Goal: Task Accomplishment & Management: Use online tool/utility

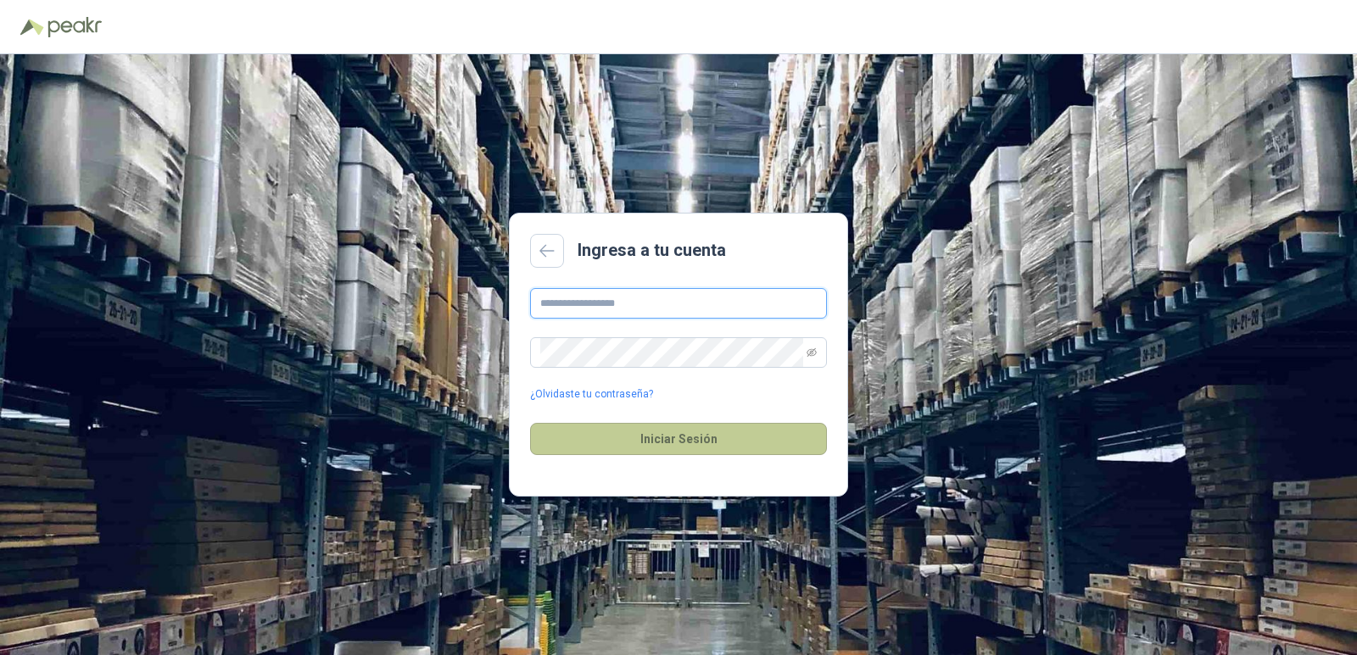
type input "**********"
click at [665, 432] on button "Iniciar Sesión" at bounding box center [678, 439] width 297 height 32
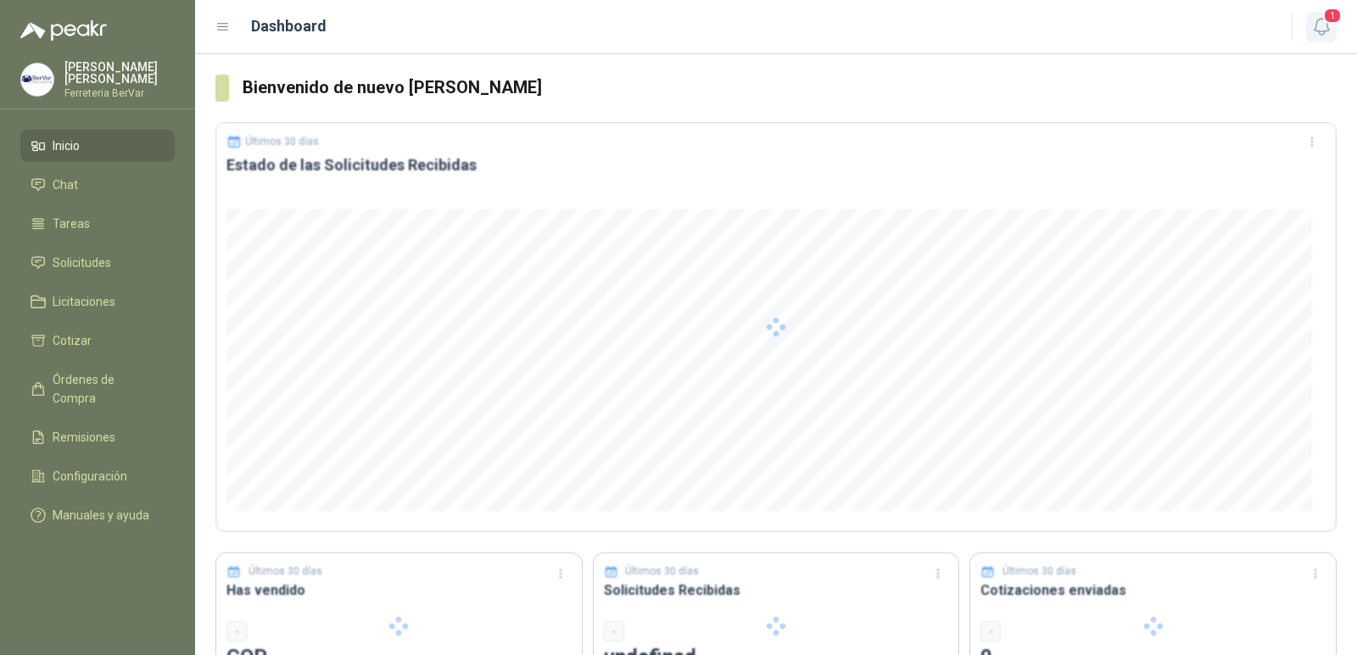
click at [1319, 20] on icon "button" at bounding box center [1321, 26] width 21 height 21
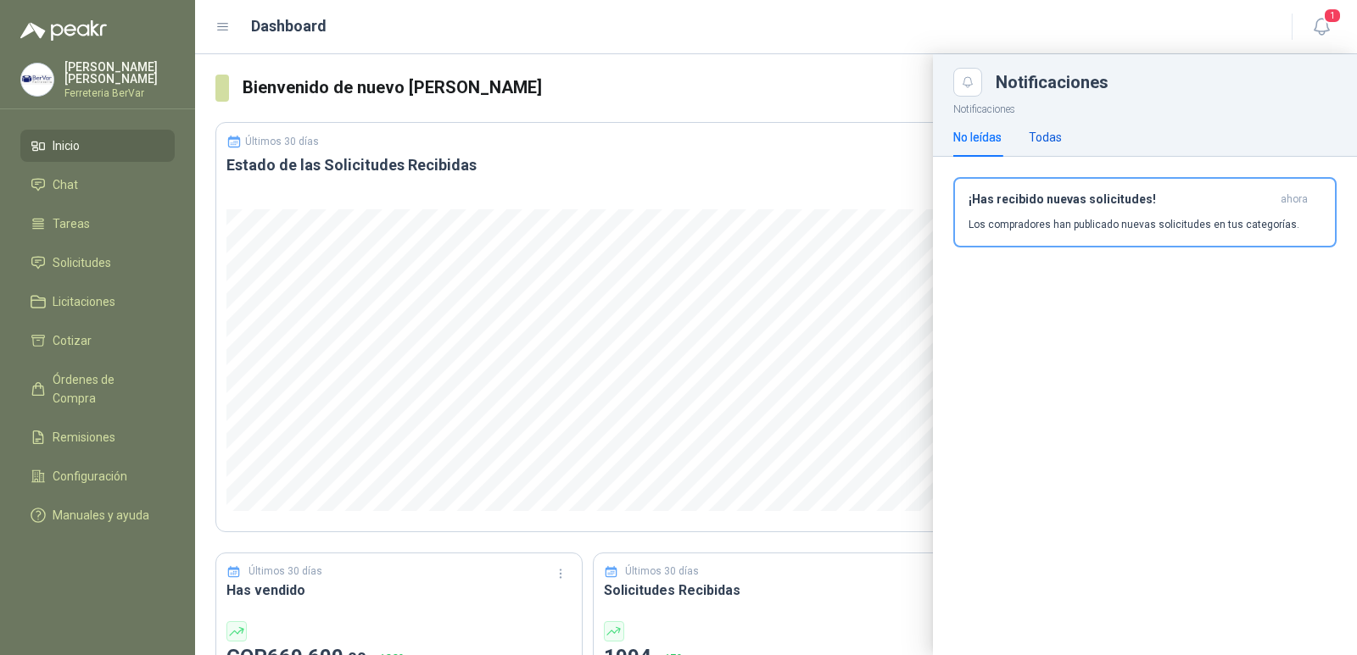
click at [1052, 131] on div "Todas" at bounding box center [1045, 137] width 33 height 19
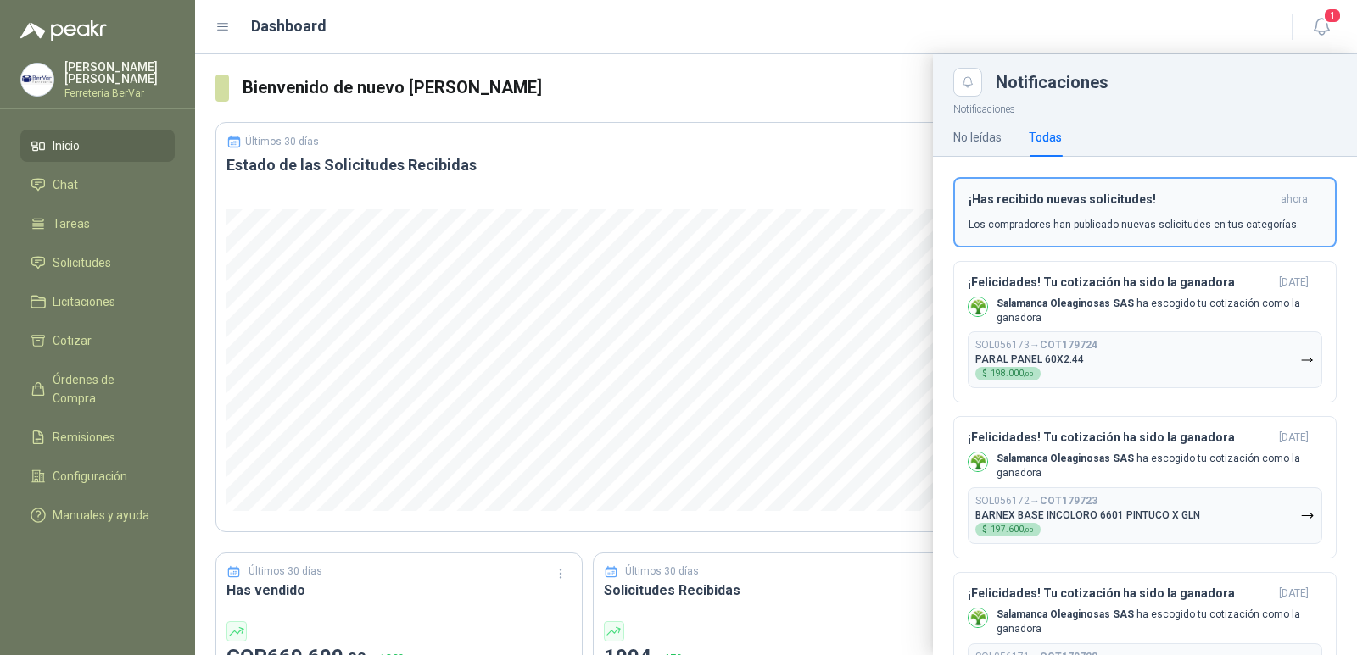
click at [1066, 197] on h3 "¡Has recibido nuevas solicitudes!" at bounding box center [1120, 199] width 305 height 14
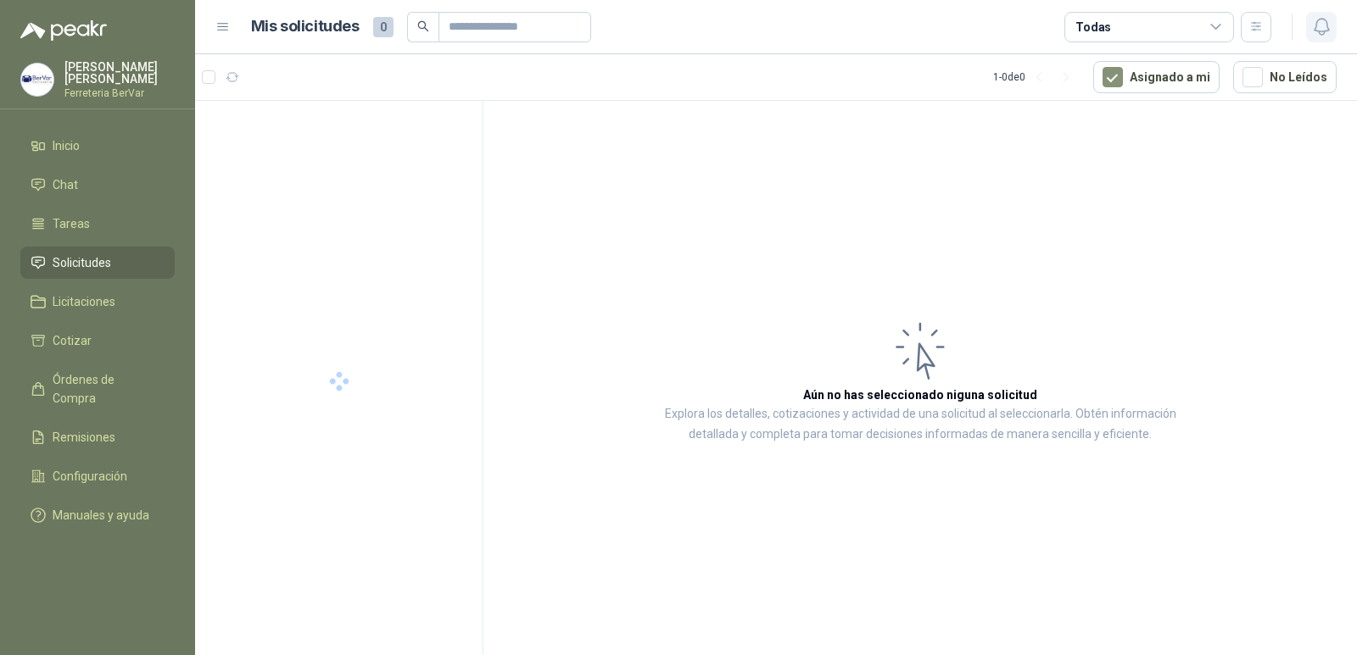
click at [1324, 24] on icon "button" at bounding box center [1321, 26] width 21 height 21
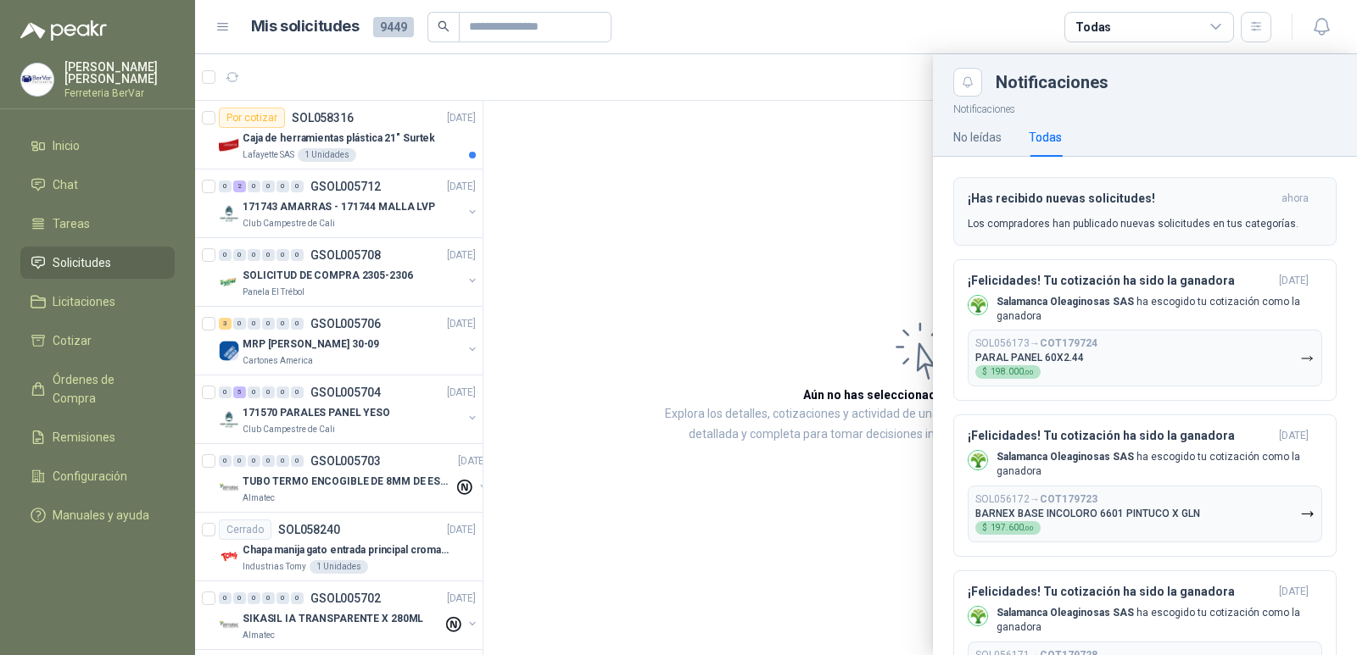
click at [1096, 182] on button "¡Has recibido nuevas solicitudes! ahora Los compradores han publicado nuevas so…" at bounding box center [1144, 211] width 383 height 69
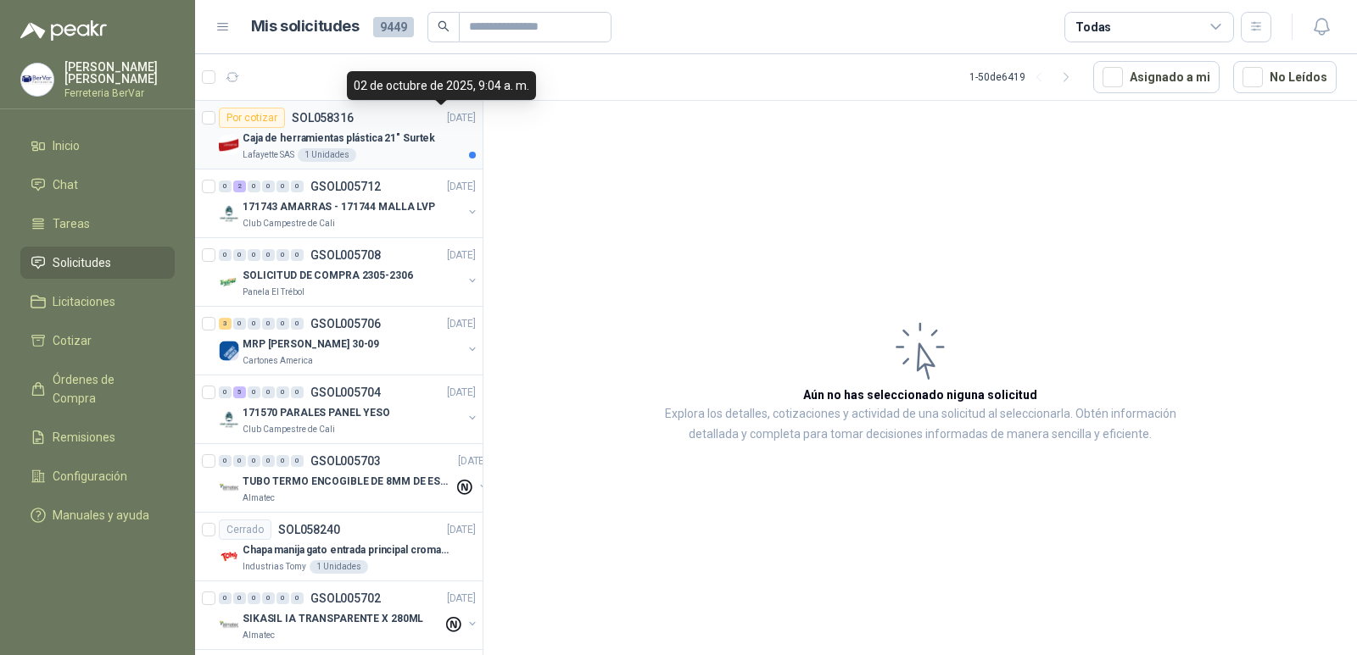
click at [445, 130] on div "Caja de herramientas plástica 21" Surtek" at bounding box center [359, 138] width 233 height 20
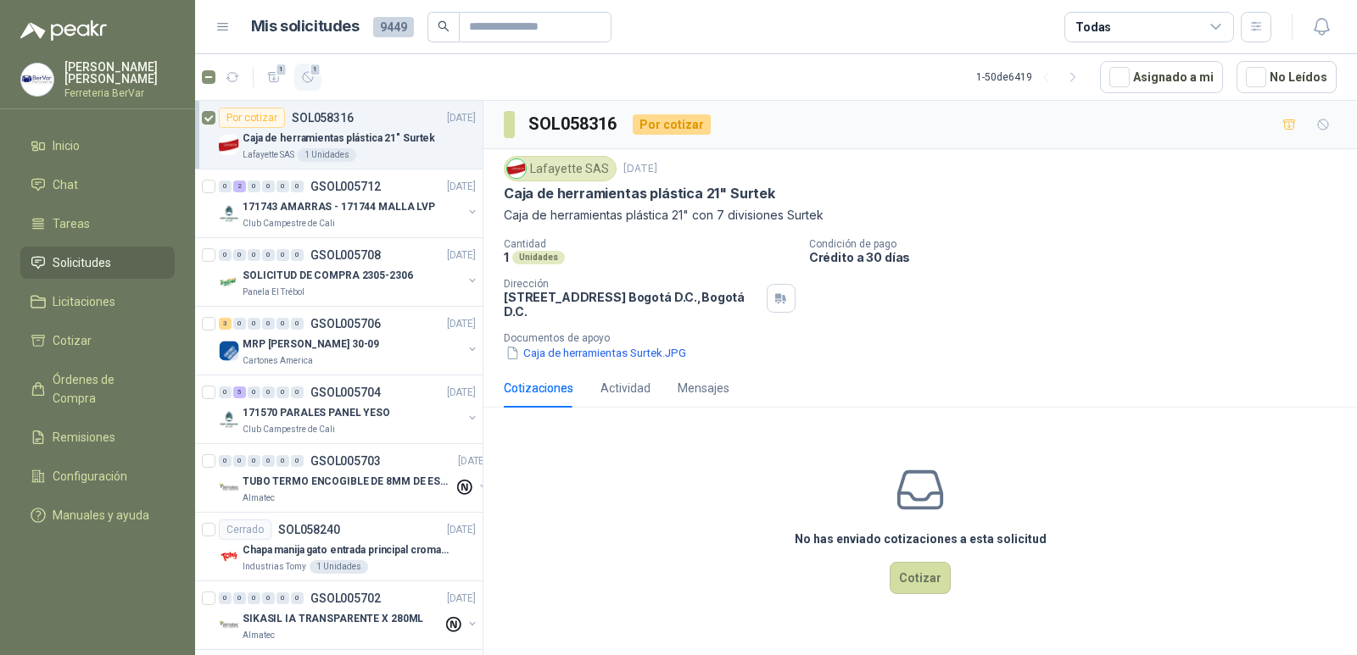
click at [310, 70] on span "1" at bounding box center [316, 70] width 12 height 14
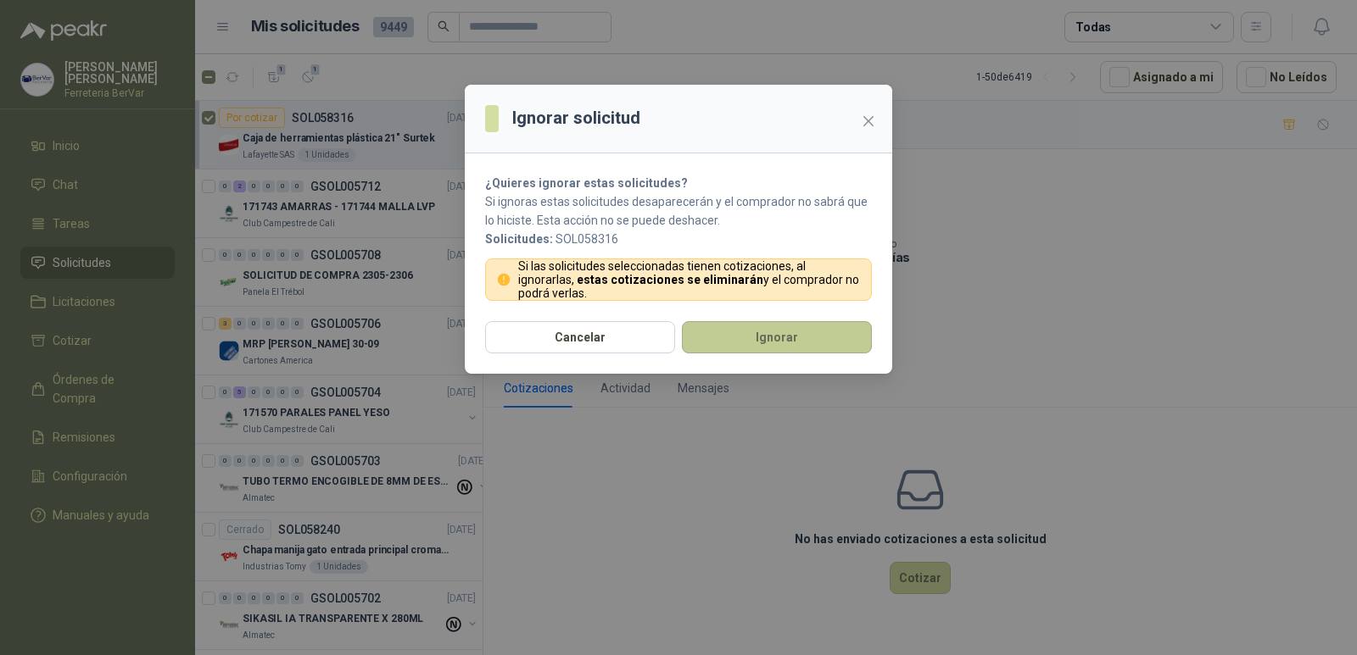
click at [720, 340] on button "Ignorar" at bounding box center [777, 337] width 190 height 32
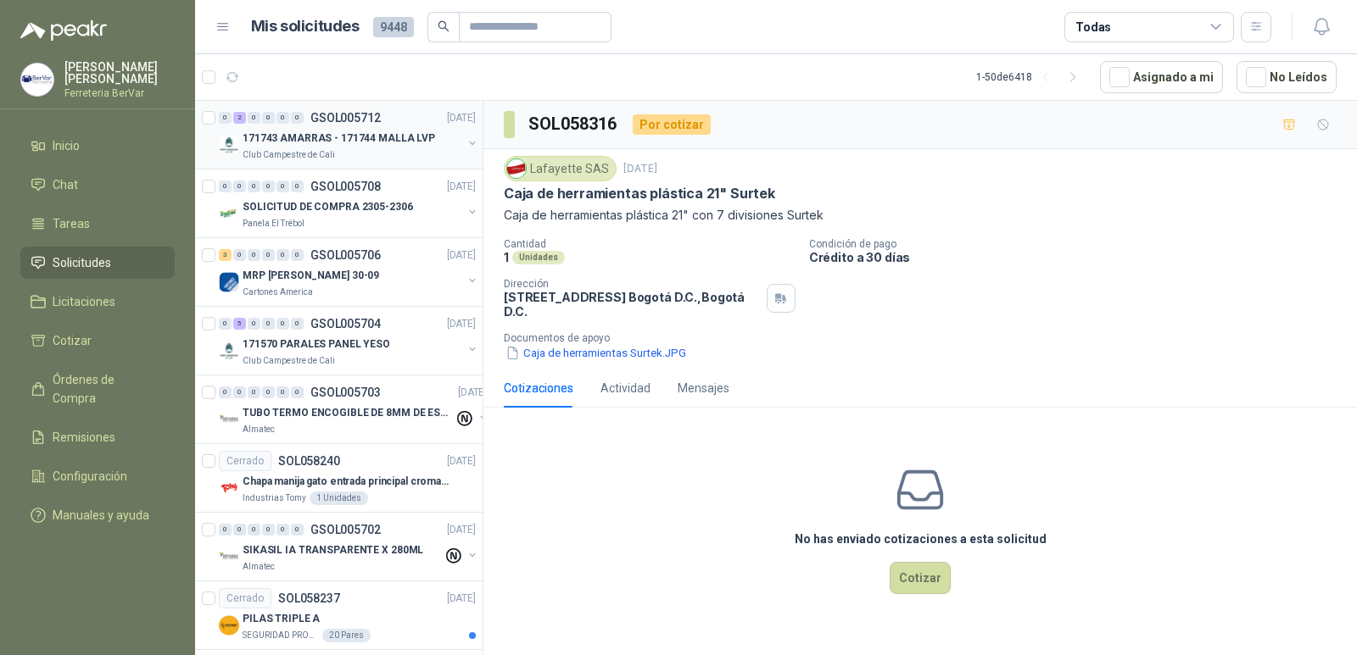
click at [312, 137] on p "171743 AMARRAS - 171744 MALLA LVP" at bounding box center [339, 139] width 192 height 16
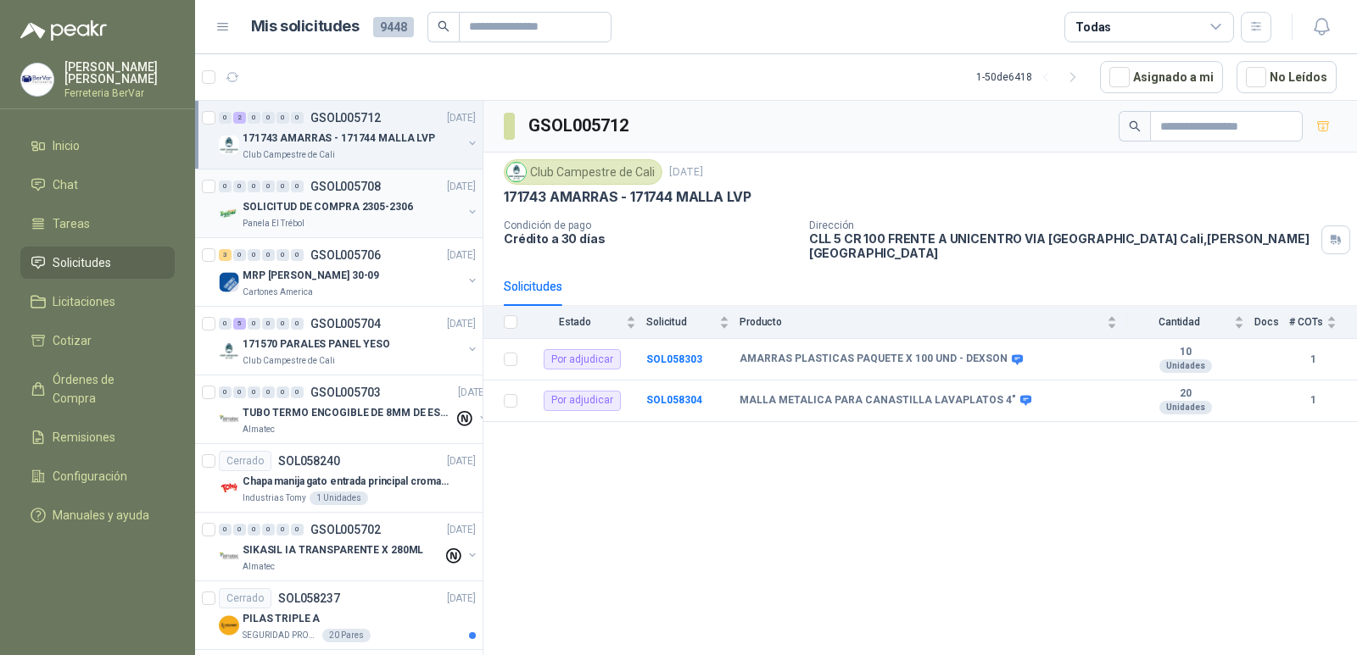
click at [372, 182] on p "GSOL005708" at bounding box center [345, 187] width 70 height 12
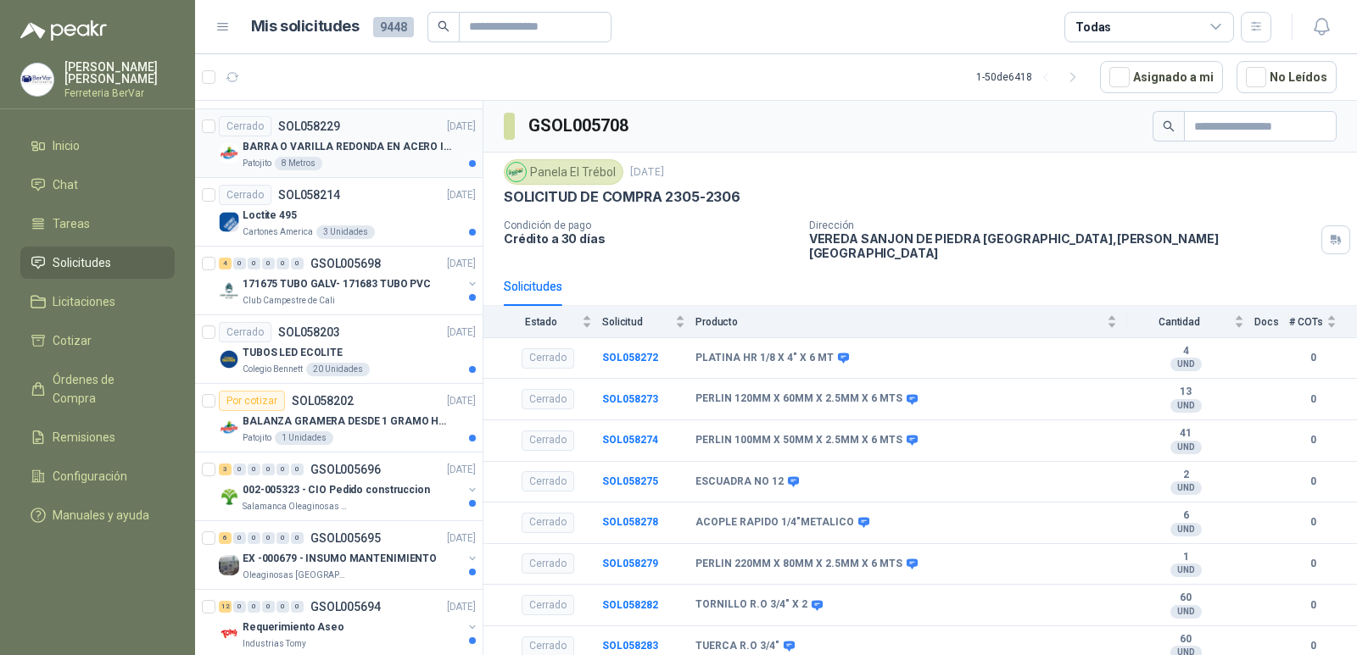
scroll to position [763, 0]
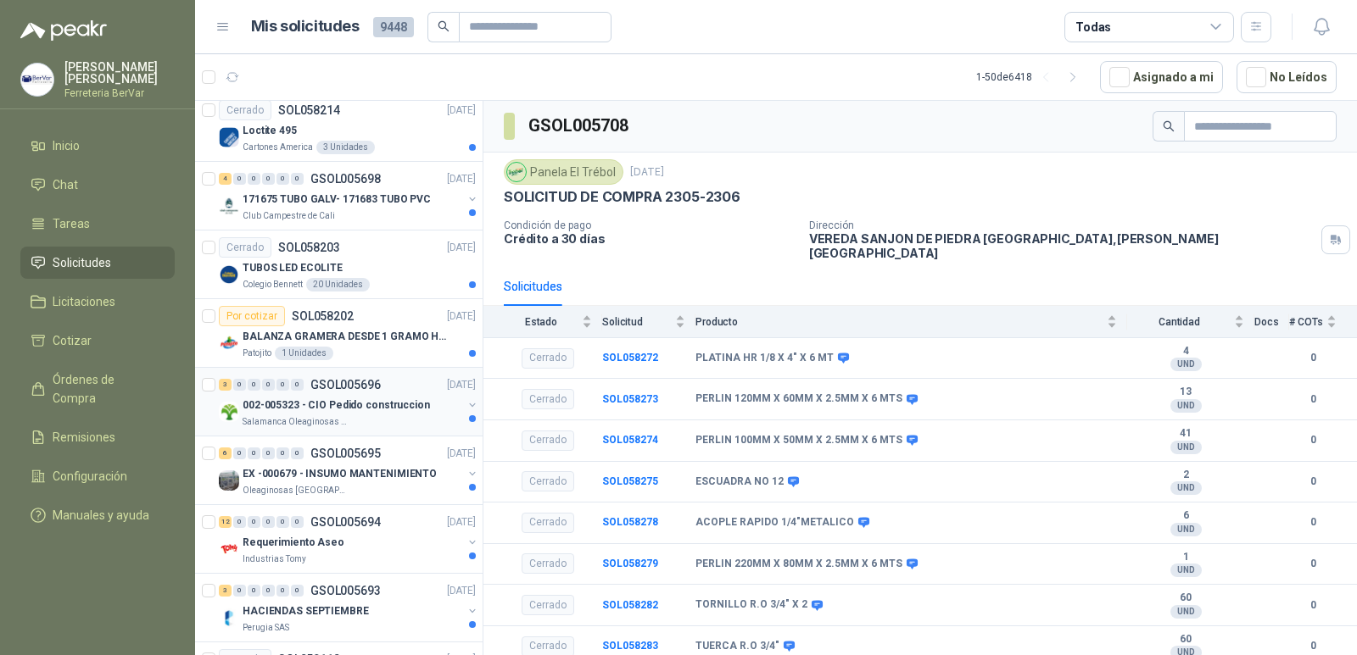
click at [363, 406] on p "002-005323 - CIO Pedido construccion" at bounding box center [336, 406] width 187 height 16
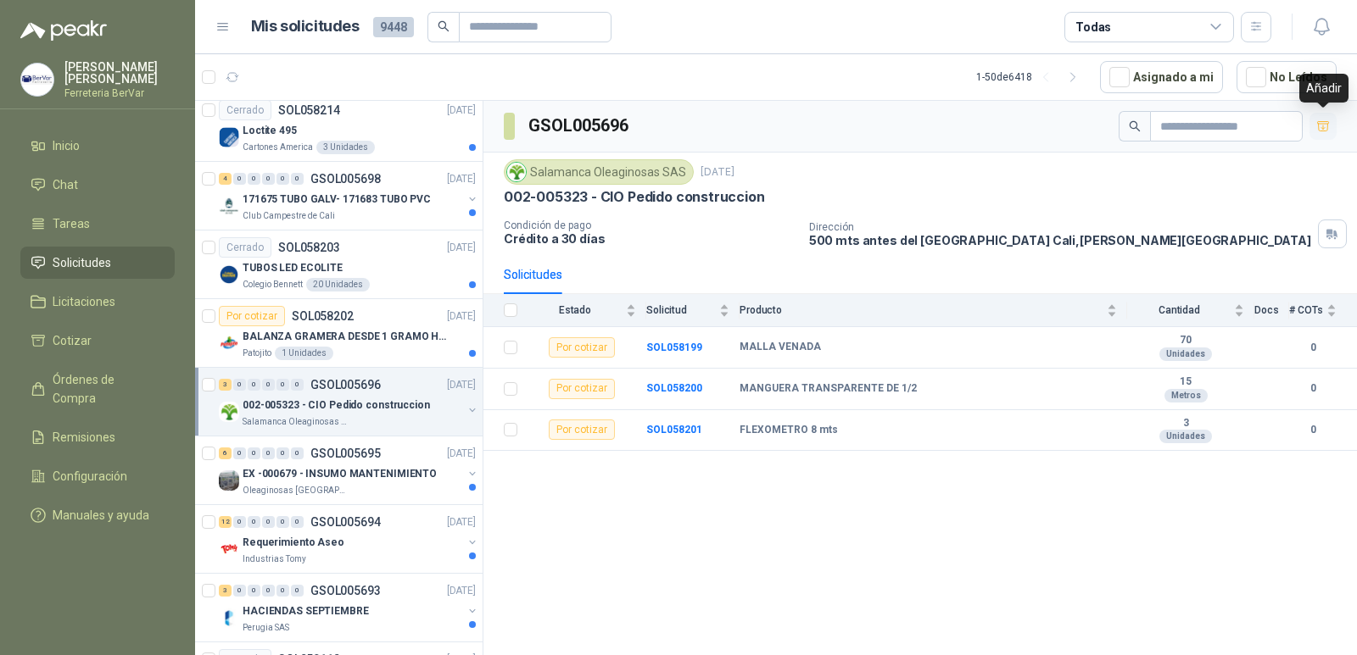
click at [1319, 125] on icon "button" at bounding box center [1323, 127] width 14 height 14
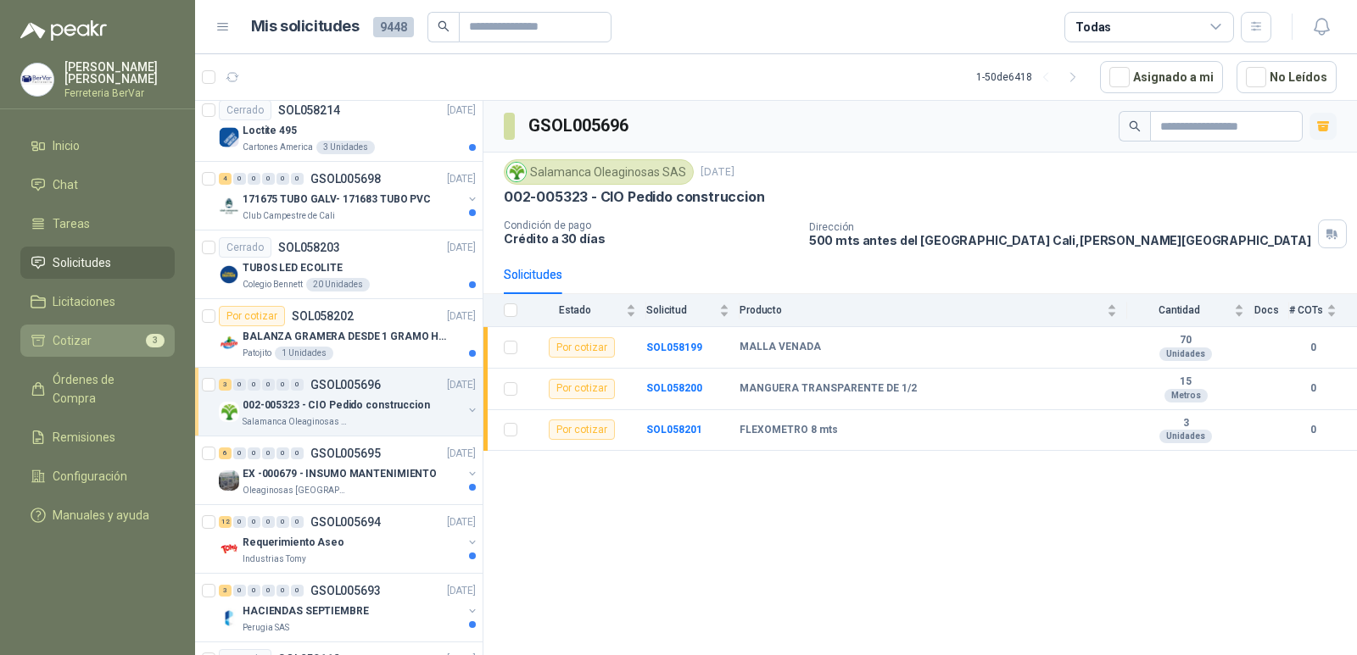
click at [117, 339] on li "Cotizar 3" at bounding box center [98, 341] width 134 height 19
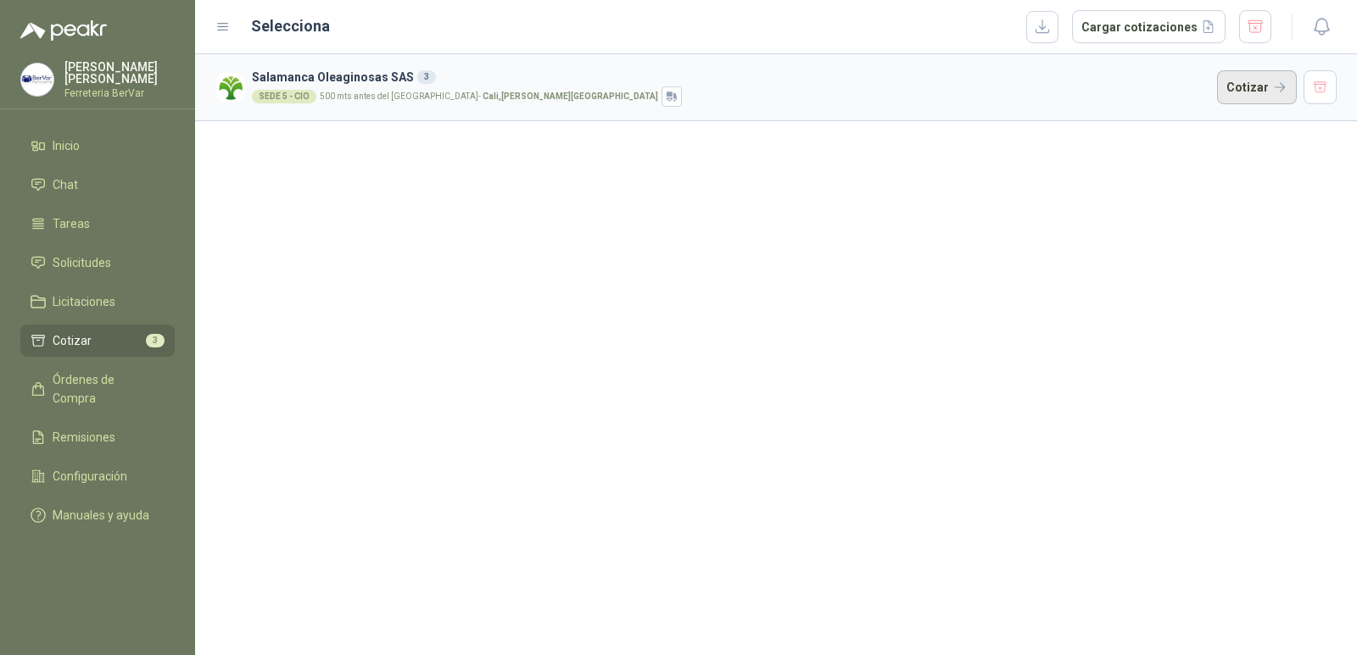
click at [1224, 92] on button "Cotizar" at bounding box center [1257, 87] width 80 height 34
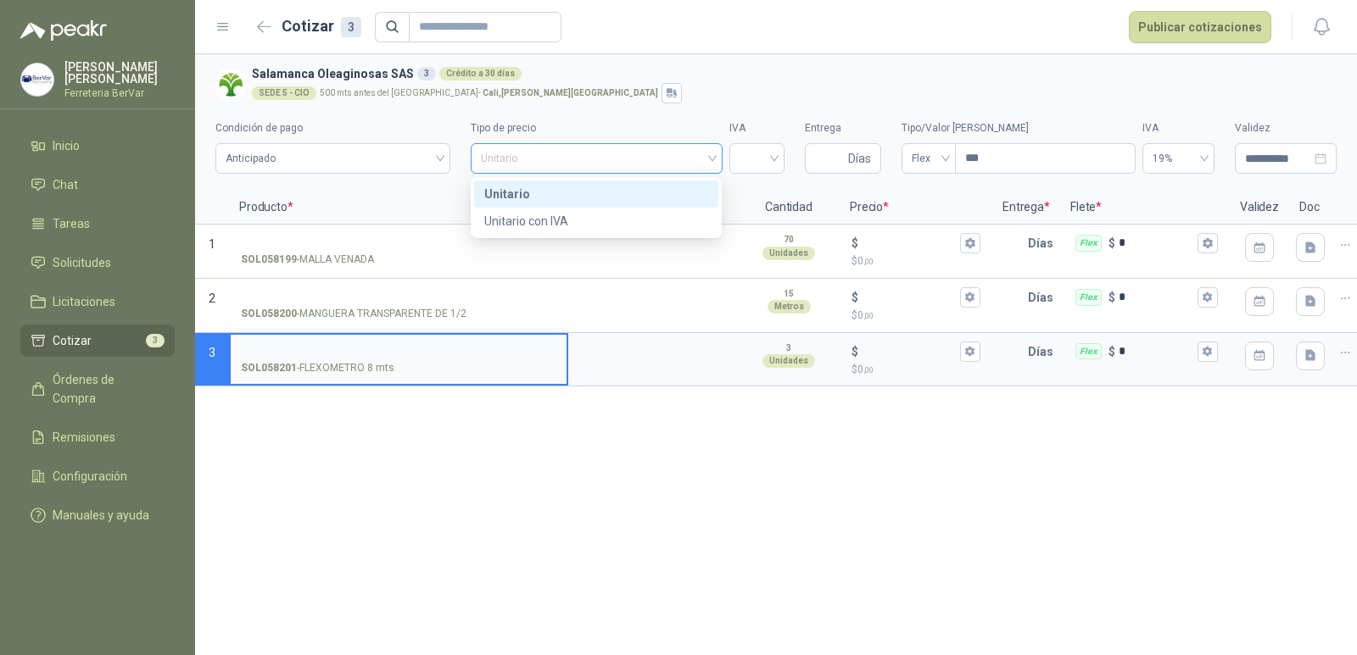
click at [592, 159] on span "Unitario" at bounding box center [596, 158] width 231 height 25
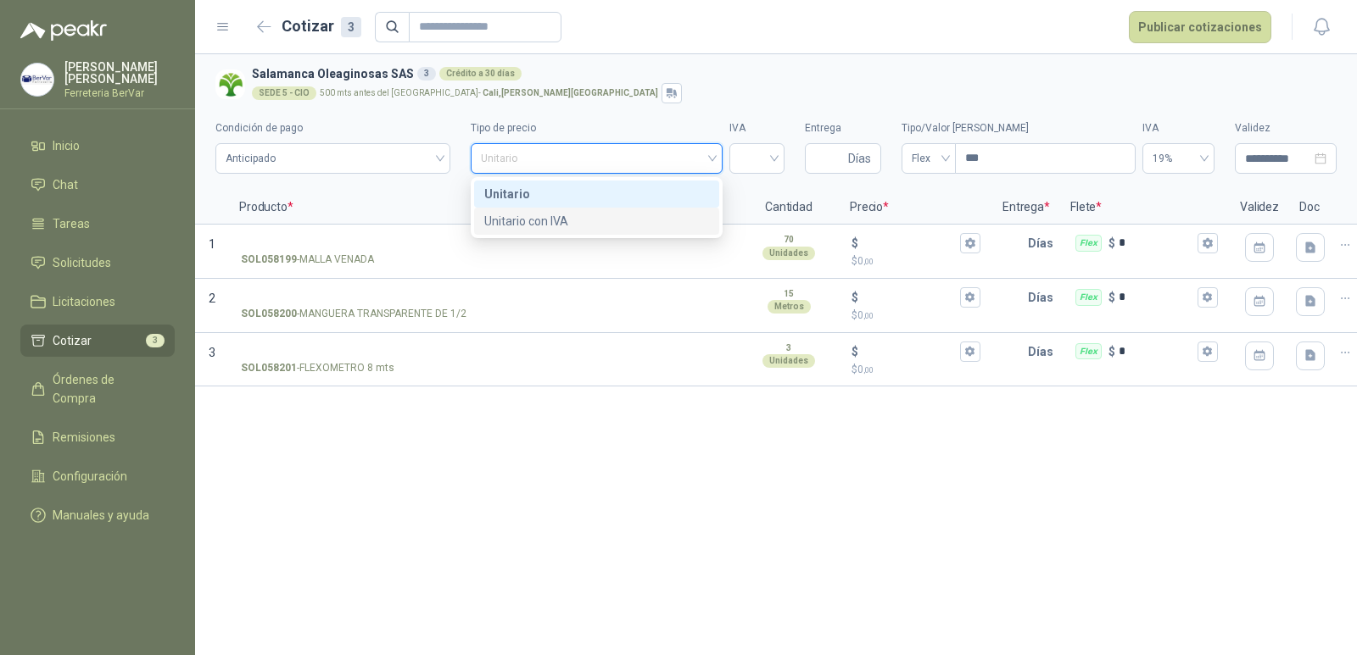
click at [587, 215] on div "Unitario con IVA" at bounding box center [596, 221] width 224 height 19
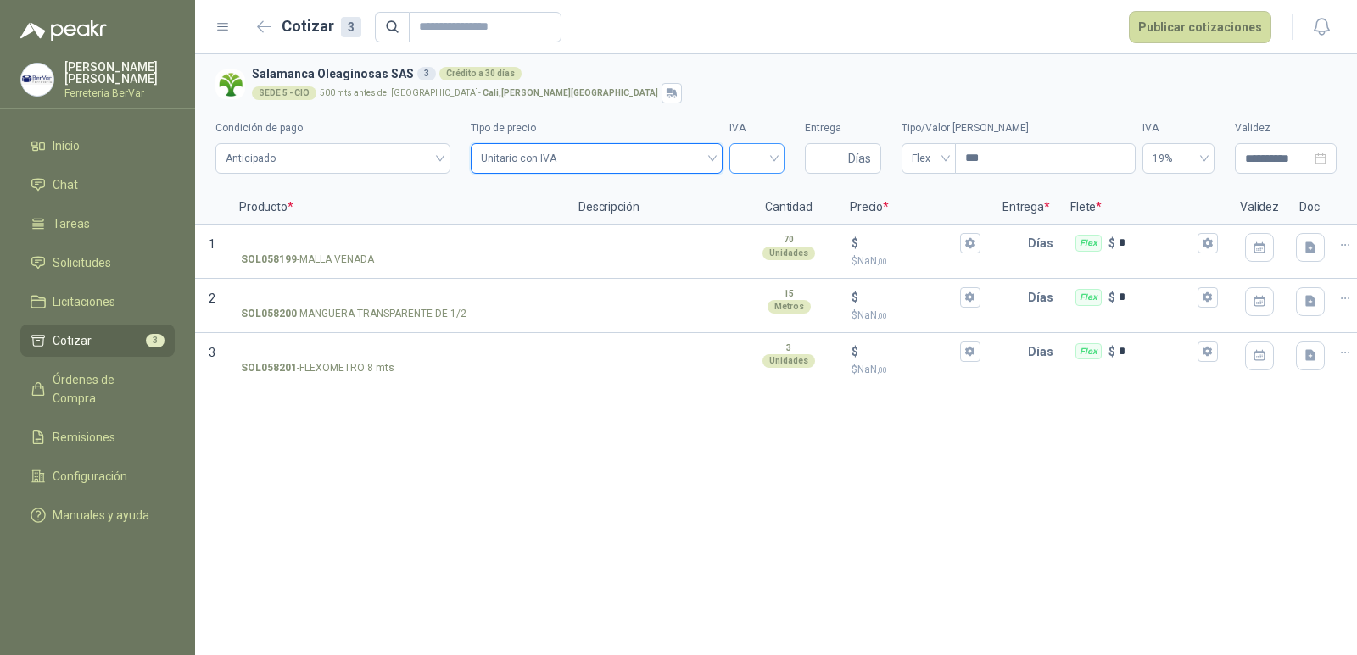
click at [739, 153] on input "search" at bounding box center [756, 156] width 35 height 25
click at [755, 198] on div "19%" at bounding box center [757, 194] width 28 height 19
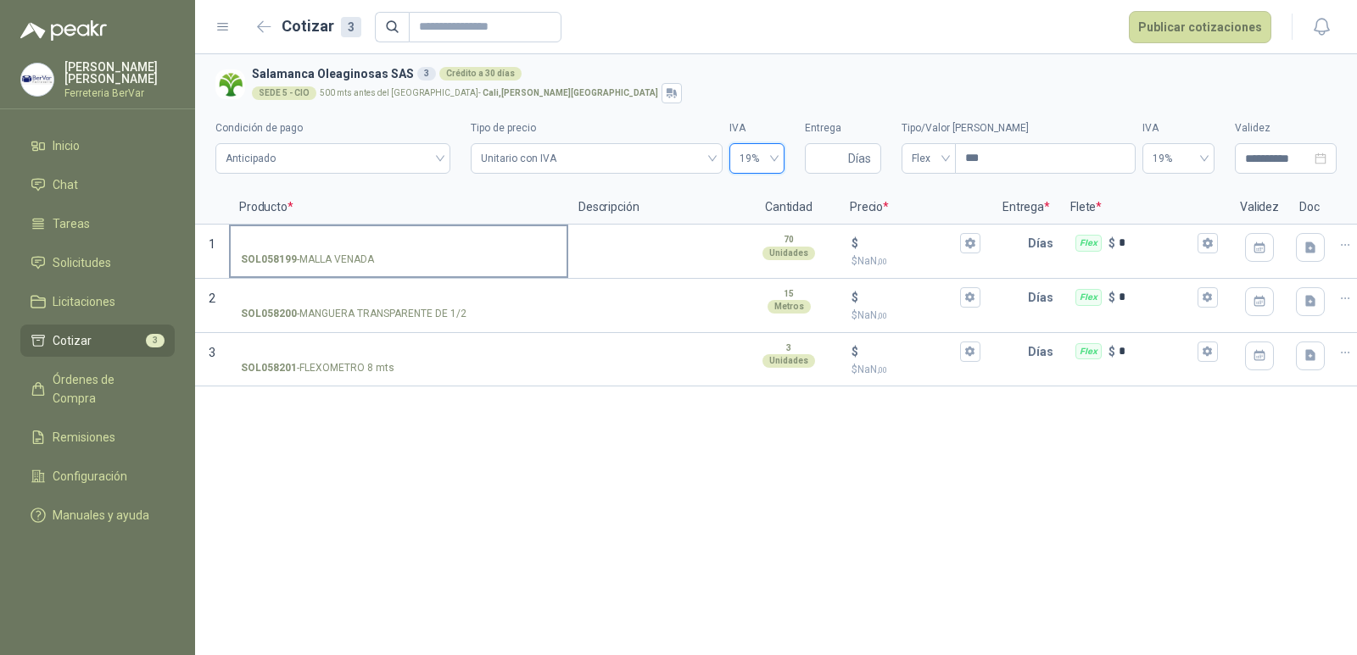
click at [414, 247] on input "SOL058199 - MALLA VENADA" at bounding box center [398, 243] width 315 height 13
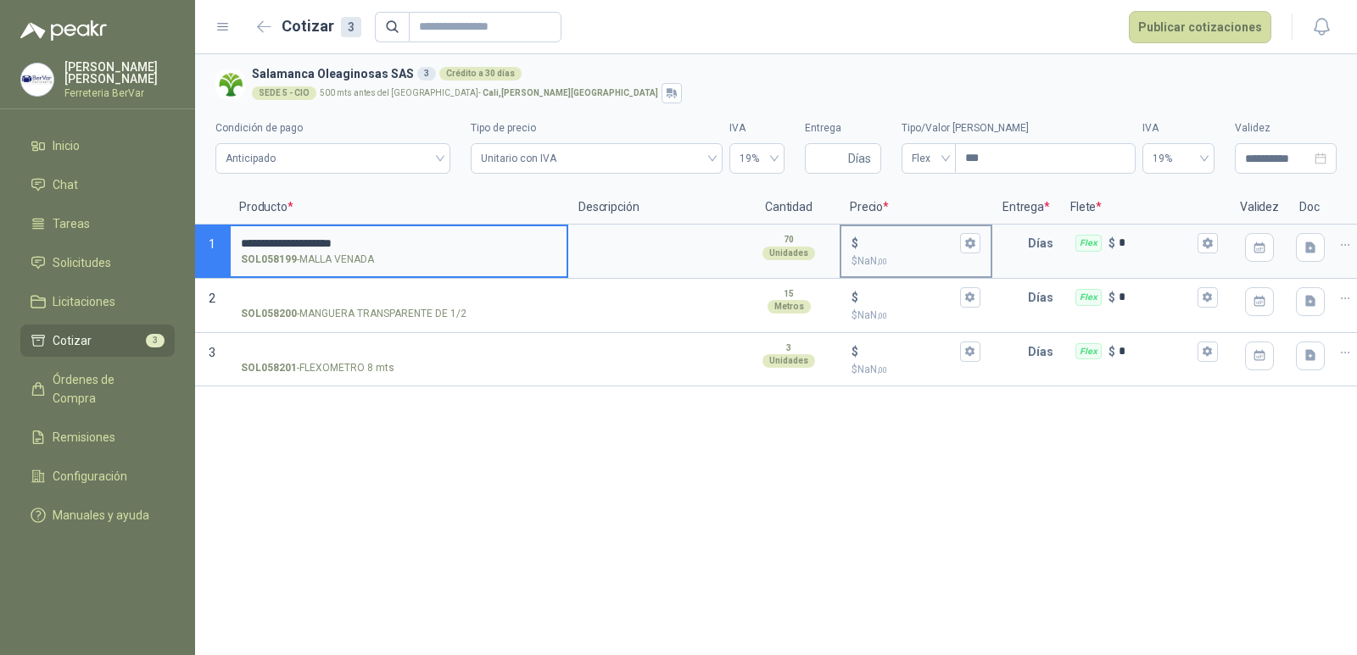
click at [876, 246] on input "$ $ NaN ,00" at bounding box center [909, 243] width 95 height 13
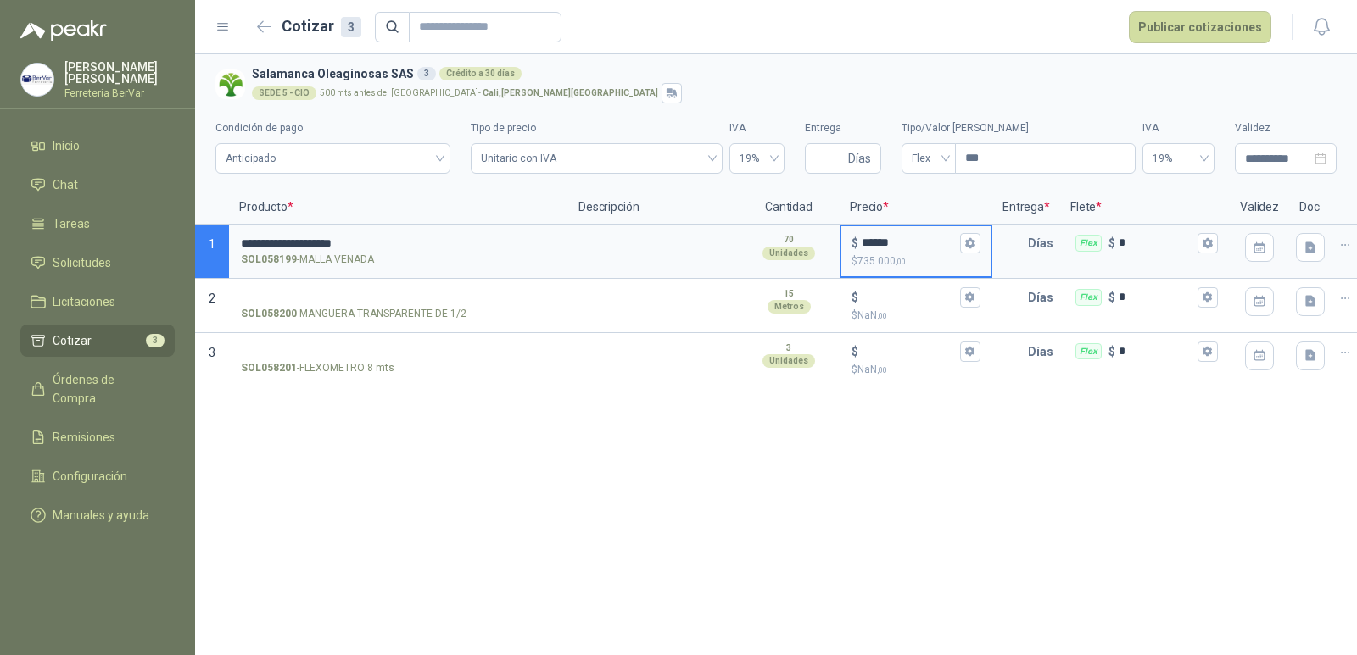
type input "******"
drag, startPoint x: 519, startPoint y: 488, endPoint x: 506, endPoint y: 505, distance: 20.5
click at [513, 497] on div "**********" at bounding box center [776, 354] width 1162 height 601
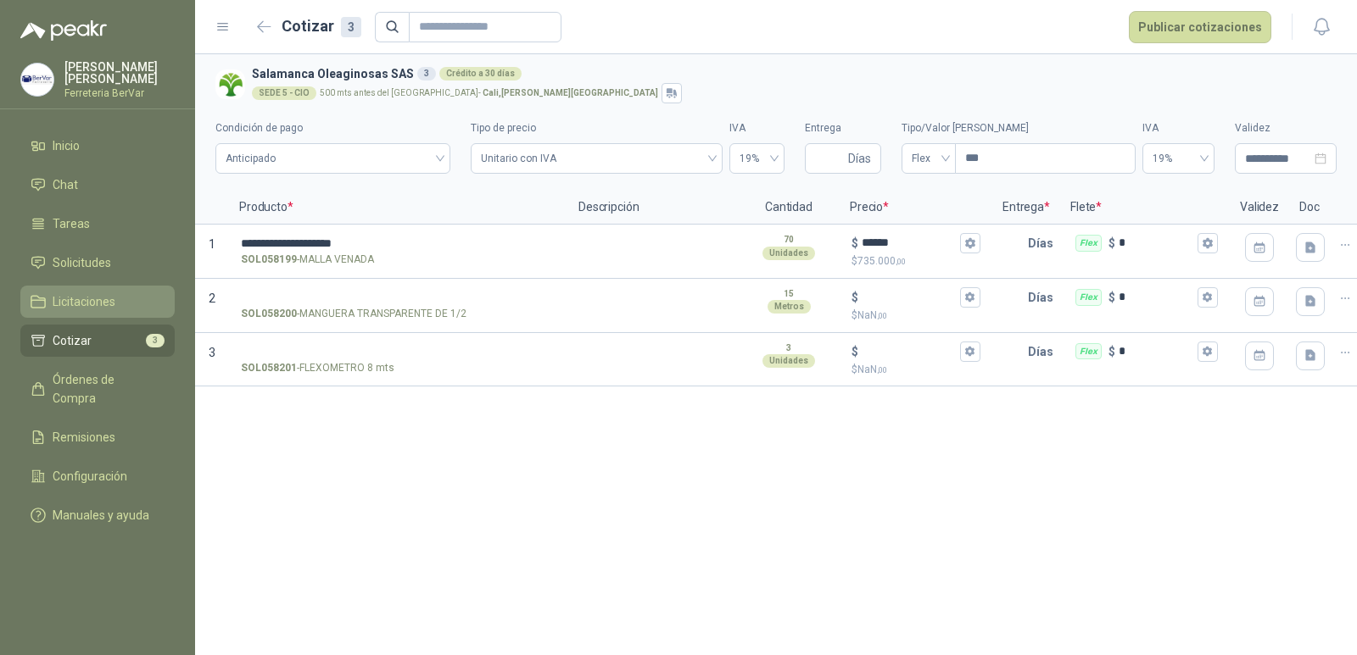
click at [92, 310] on span "Licitaciones" at bounding box center [84, 302] width 63 height 19
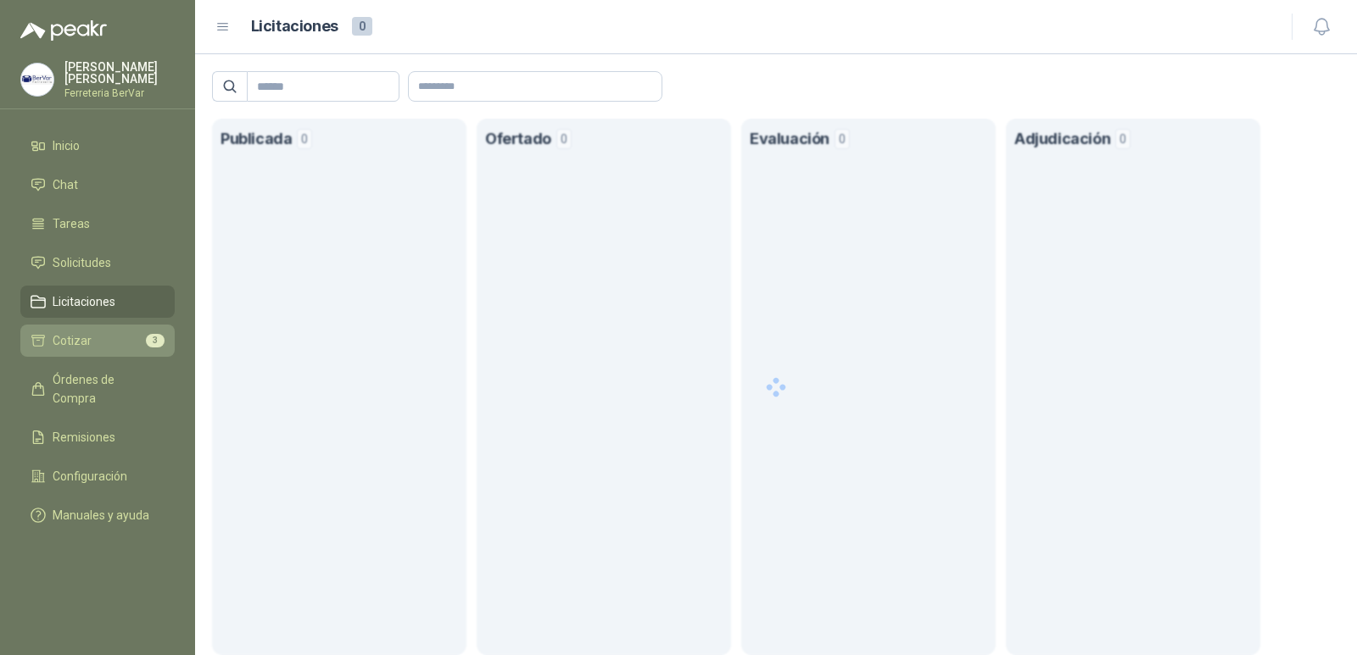
click at [104, 342] on li "Cotizar 3" at bounding box center [98, 341] width 134 height 19
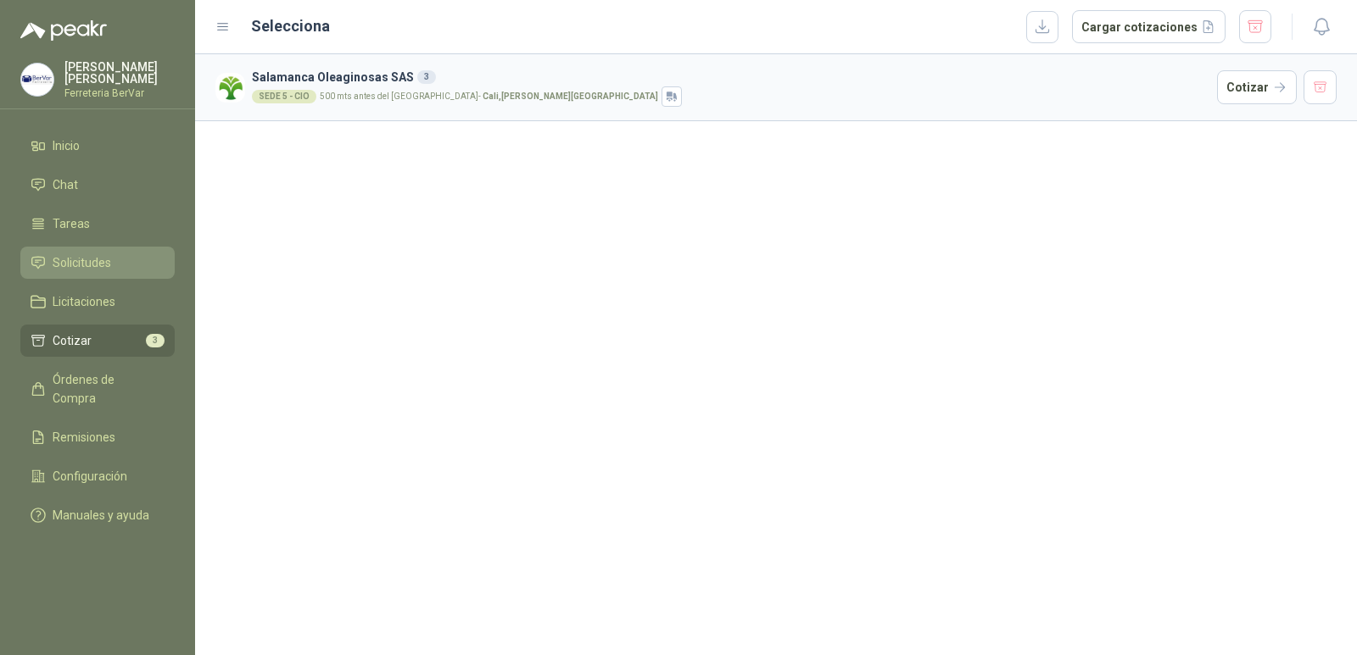
click at [131, 267] on li "Solicitudes" at bounding box center [98, 263] width 134 height 19
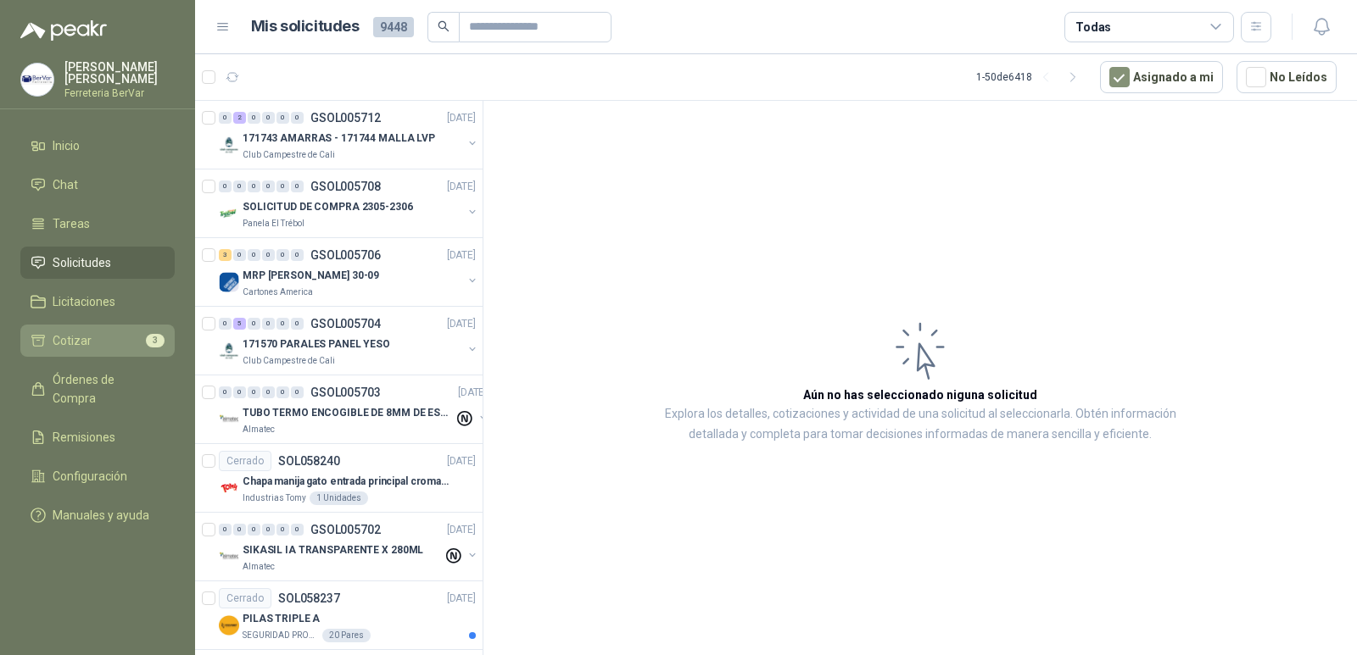
click at [98, 342] on li "Cotizar 3" at bounding box center [98, 341] width 134 height 19
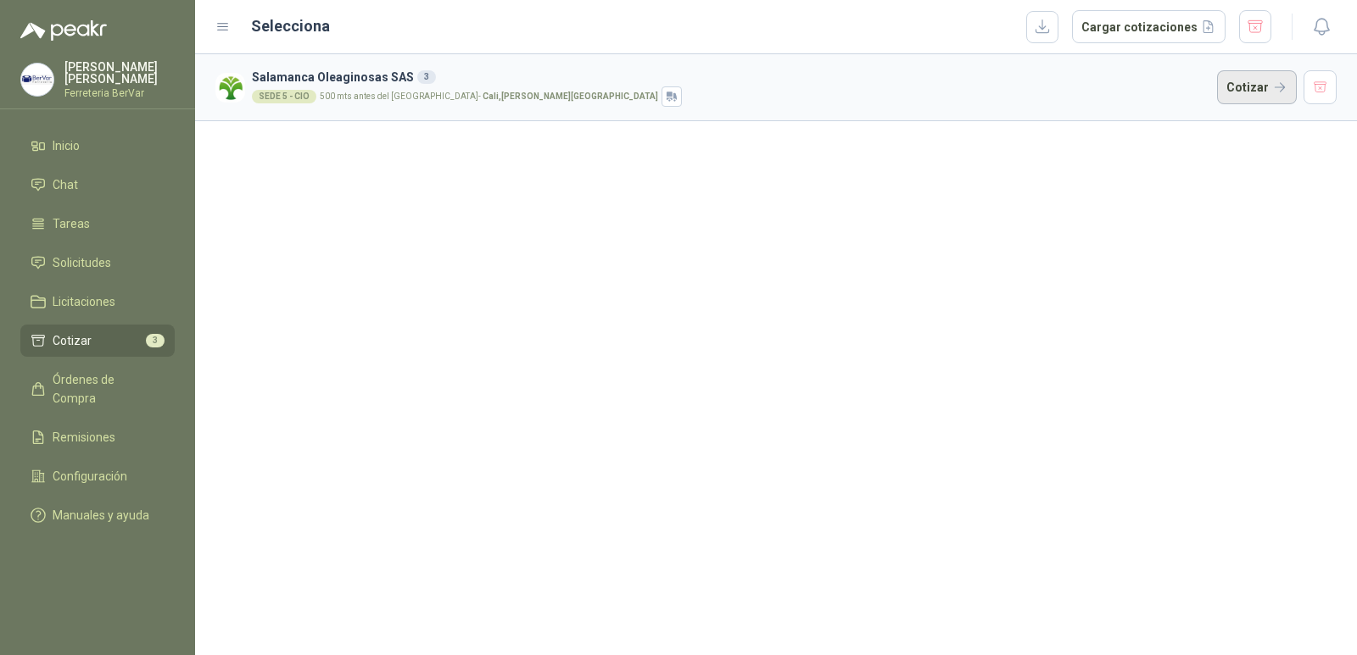
click at [1248, 85] on button "Cotizar" at bounding box center [1257, 87] width 80 height 34
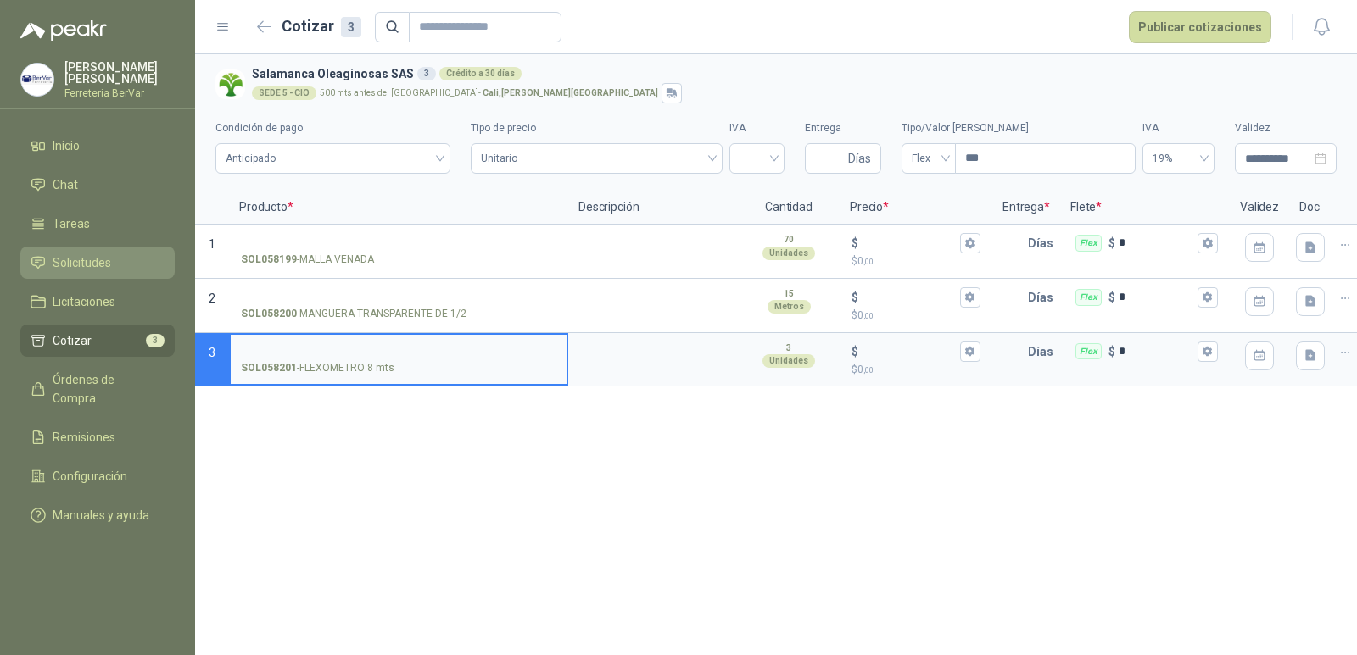
click at [76, 254] on span "Solicitudes" at bounding box center [82, 263] width 59 height 19
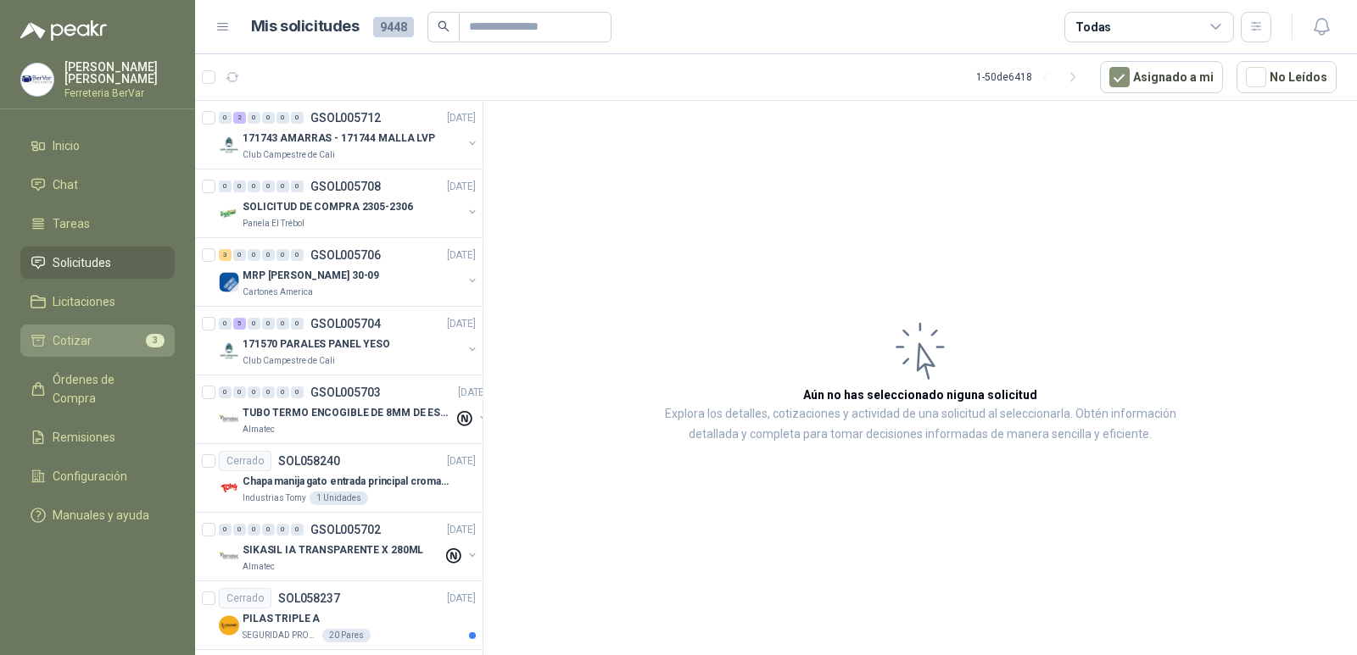
click at [128, 341] on li "Cotizar 3" at bounding box center [98, 341] width 134 height 19
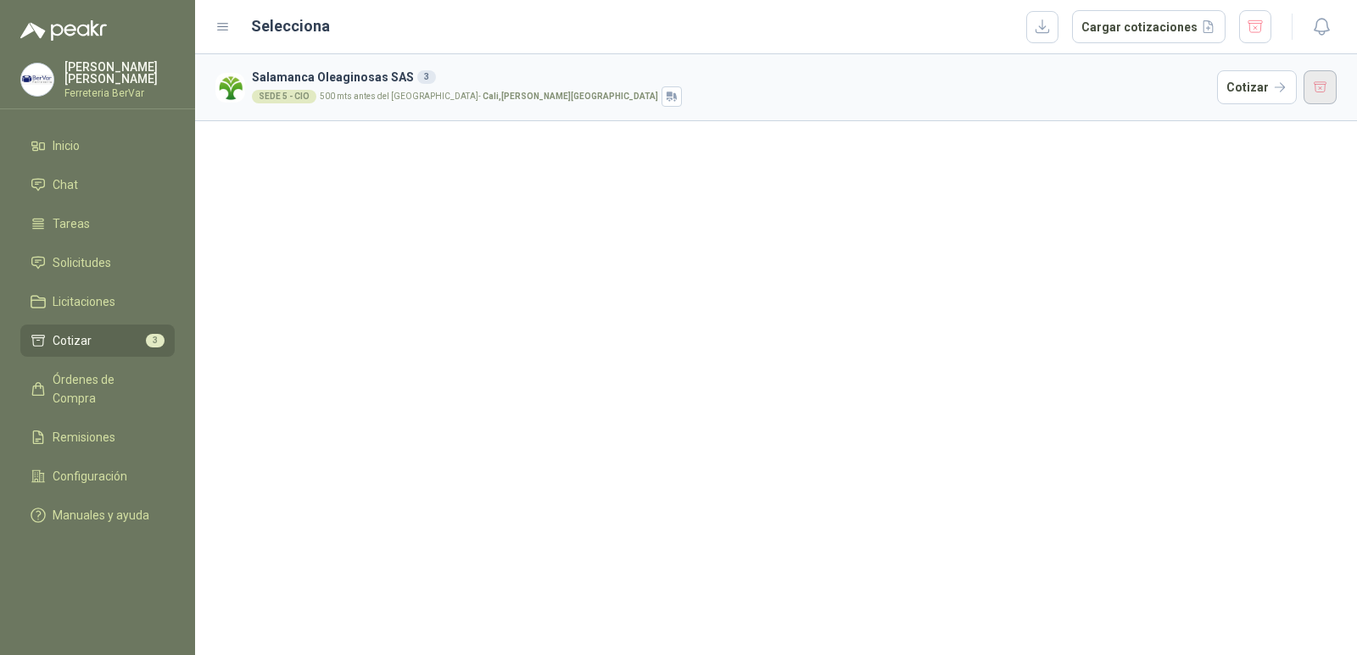
click at [1329, 95] on button "button" at bounding box center [1320, 87] width 34 height 34
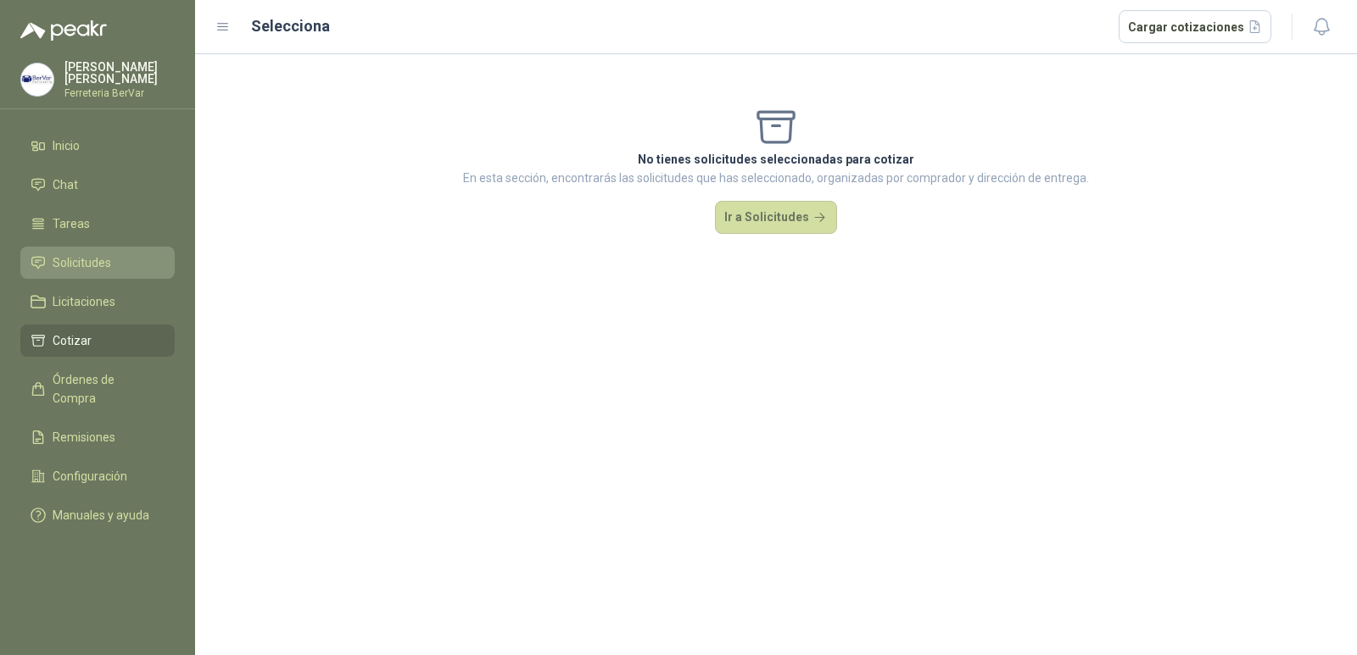
click at [74, 261] on span "Solicitudes" at bounding box center [82, 263] width 59 height 19
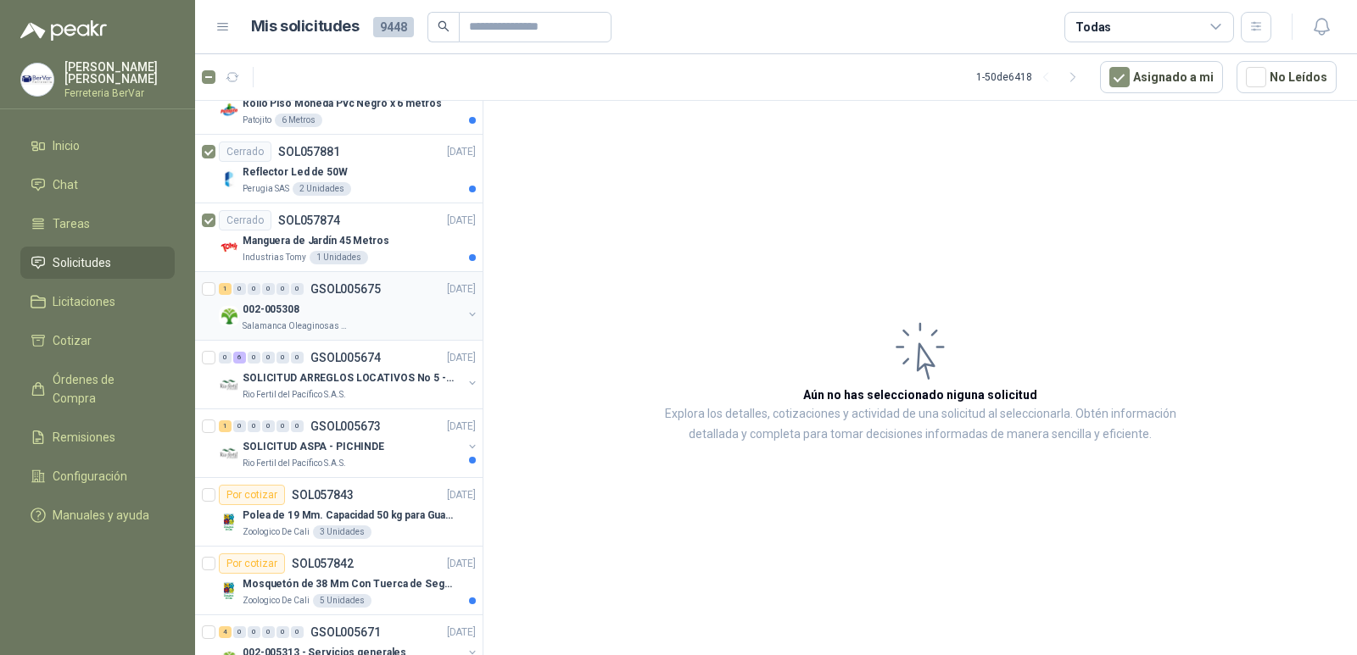
scroll to position [2798, 0]
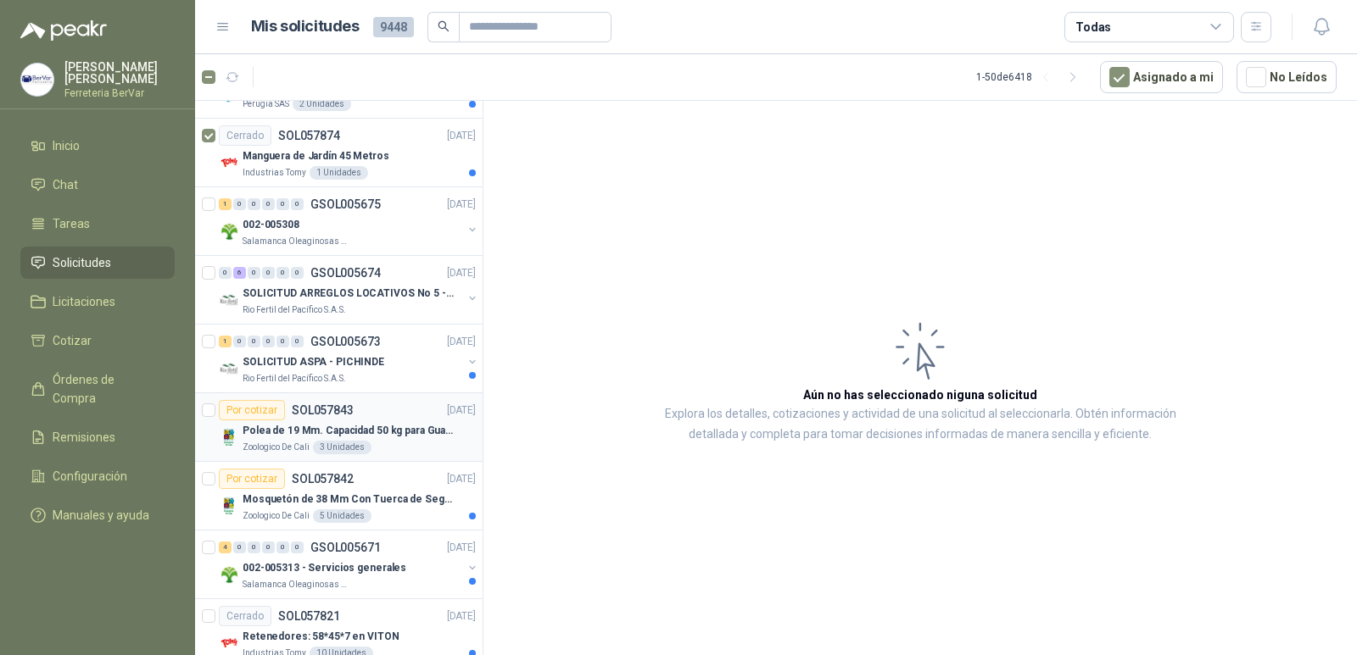
click at [393, 430] on p "Polea de 19 Mm. Capacidad 50 kg para Guaya. Cable O [GEOGRAPHIC_DATA]" at bounding box center [348, 431] width 211 height 16
click at [398, 423] on p "Polea de 19 Mm. Capacidad 50 kg para Guaya. Cable O [GEOGRAPHIC_DATA]" at bounding box center [348, 431] width 211 height 16
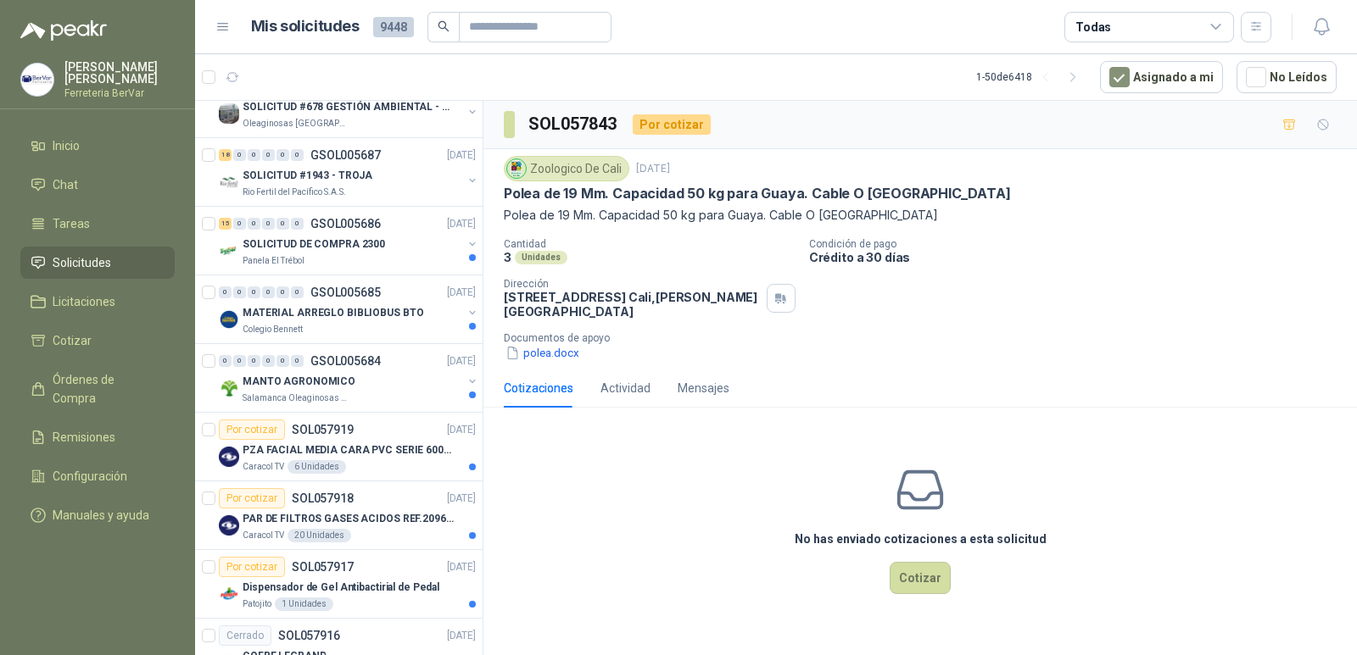
scroll to position [1442, 0]
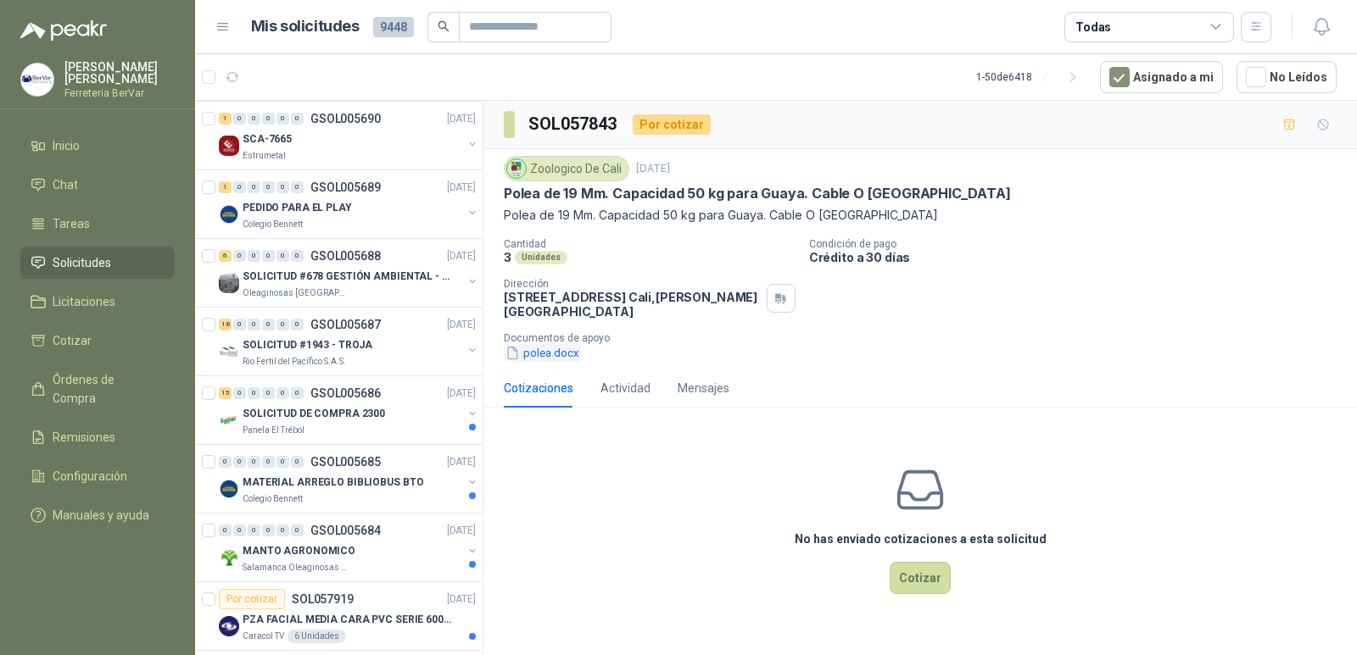
click at [529, 352] on button "polea.docx" at bounding box center [542, 353] width 77 height 18
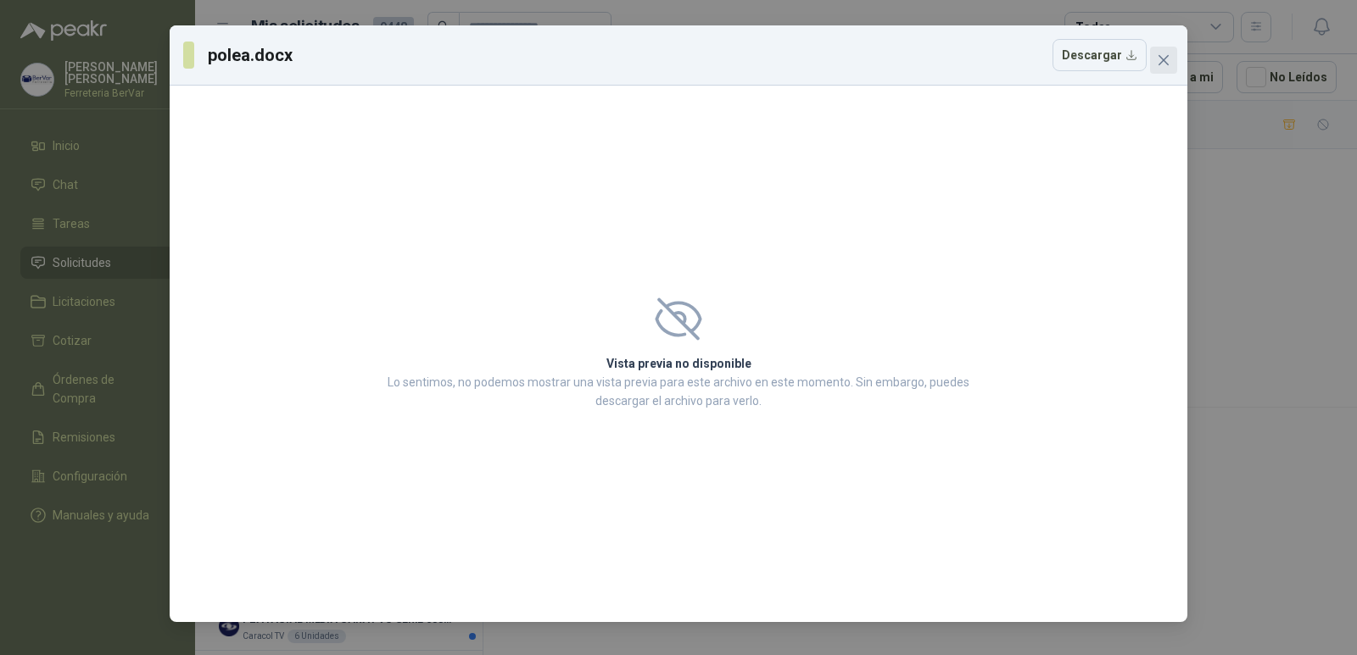
click at [1163, 53] on icon "close" at bounding box center [1164, 60] width 14 height 14
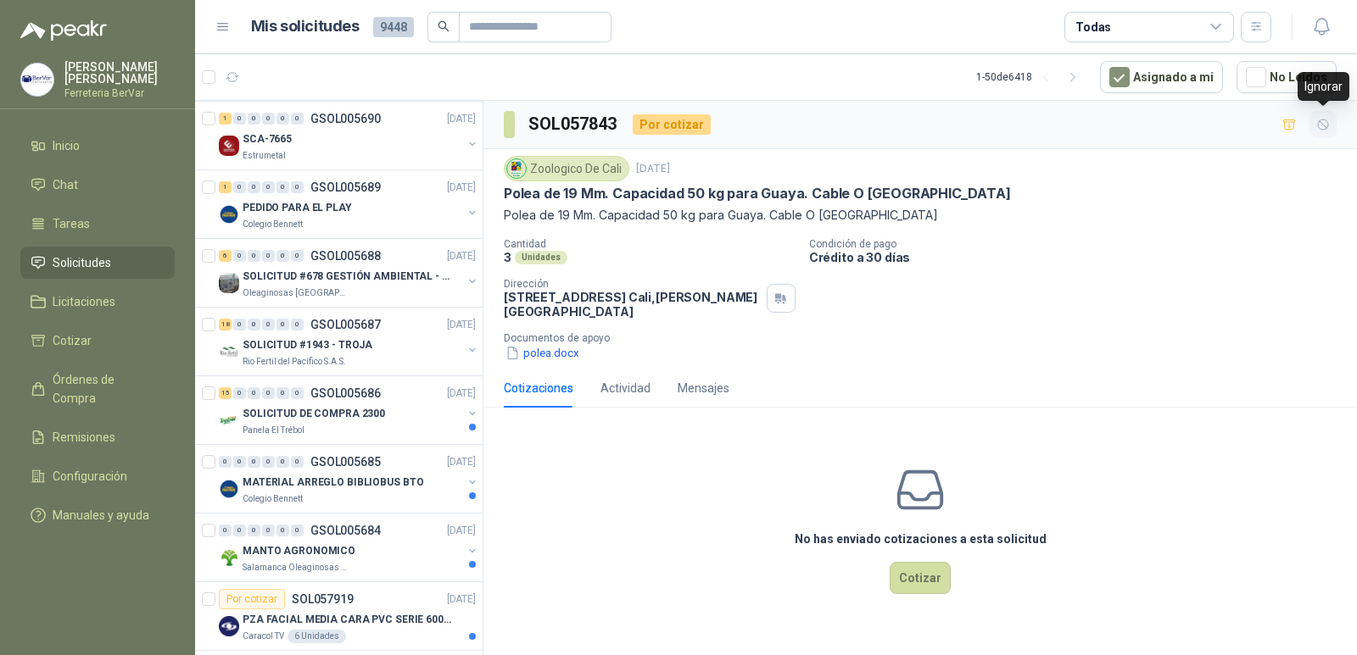
click at [1331, 122] on button "button" at bounding box center [1322, 124] width 27 height 27
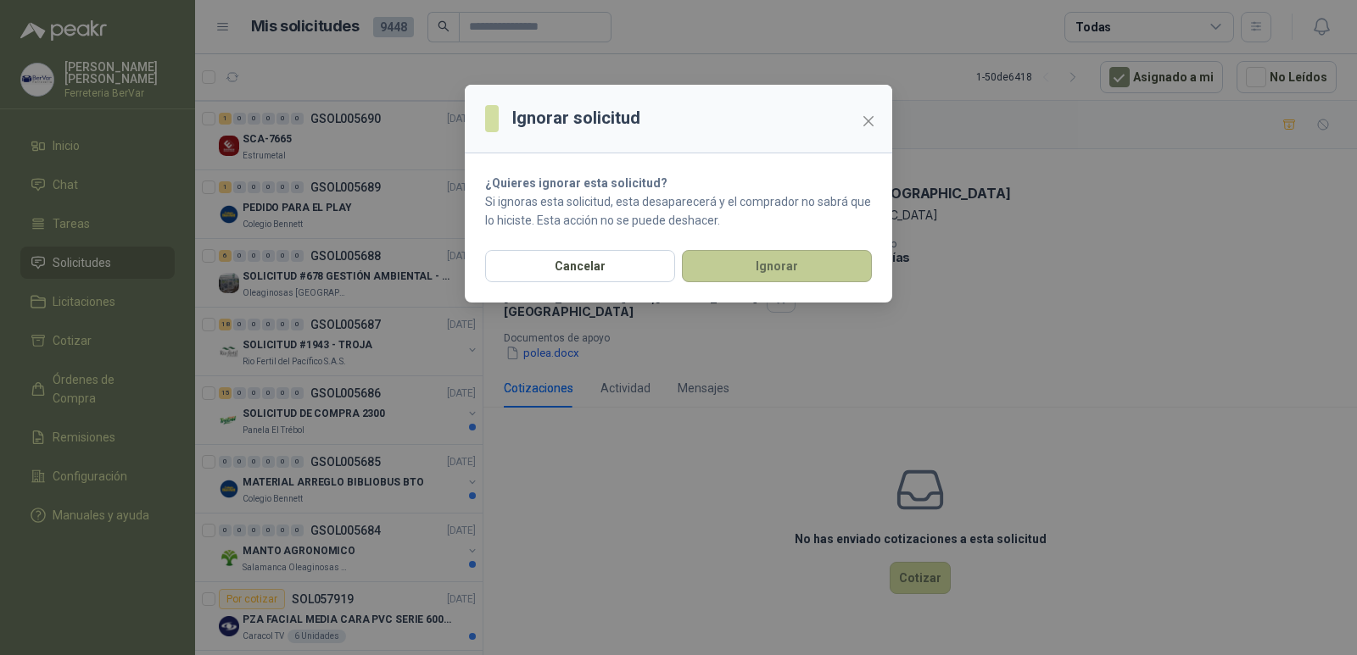
click at [806, 259] on button "Ignorar" at bounding box center [777, 266] width 190 height 32
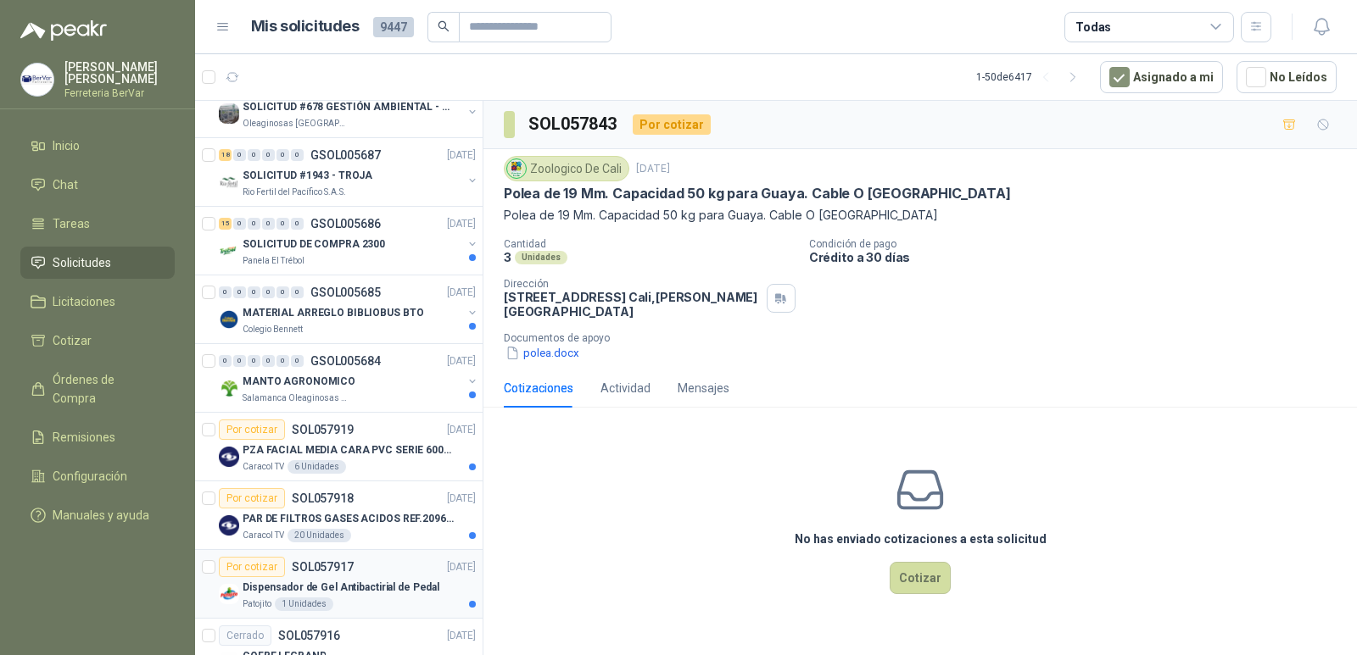
scroll to position [1781, 0]
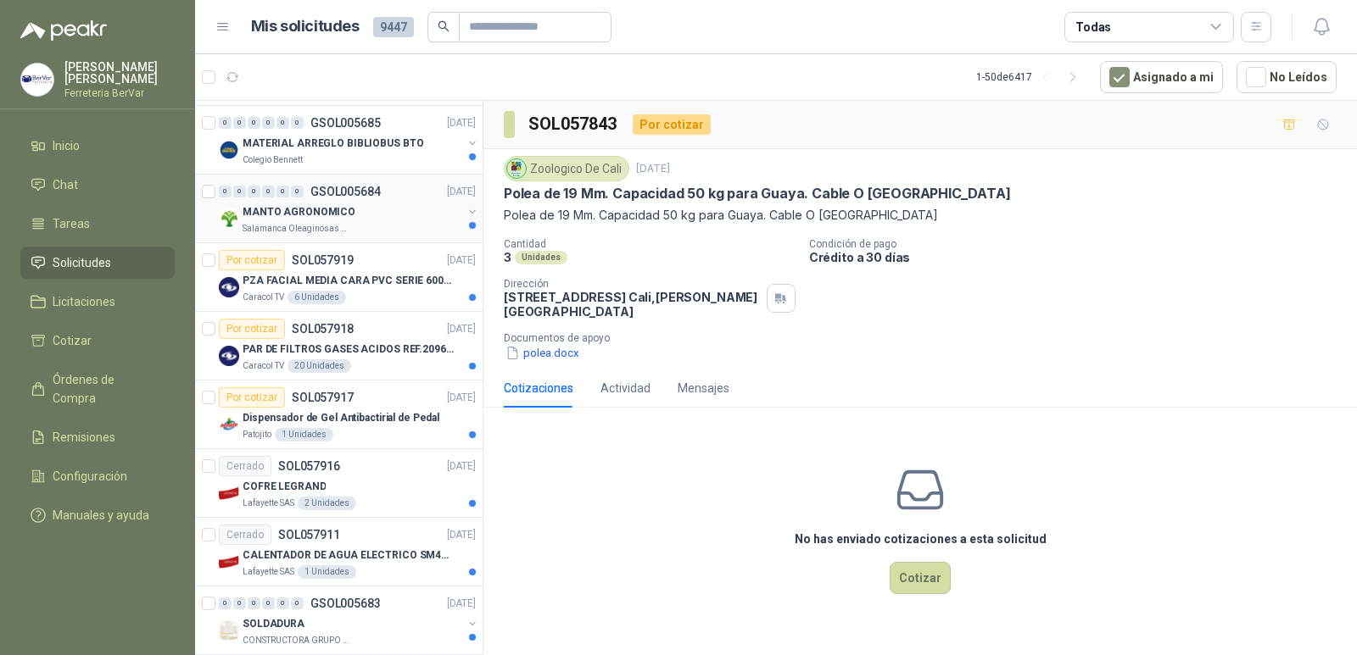
click at [371, 231] on div "Salamanca Oleaginosas SAS" at bounding box center [353, 229] width 220 height 14
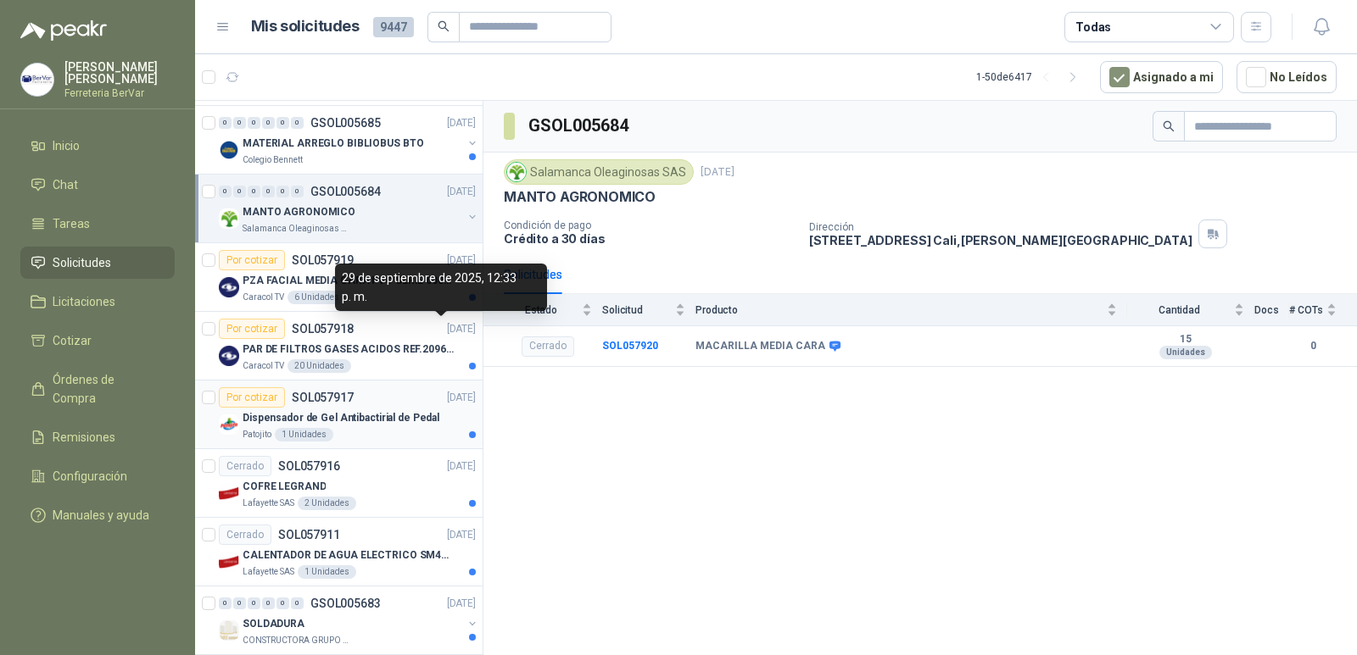
click at [383, 421] on p "Dispensador de Gel Antibactirial de Pedal" at bounding box center [341, 418] width 197 height 16
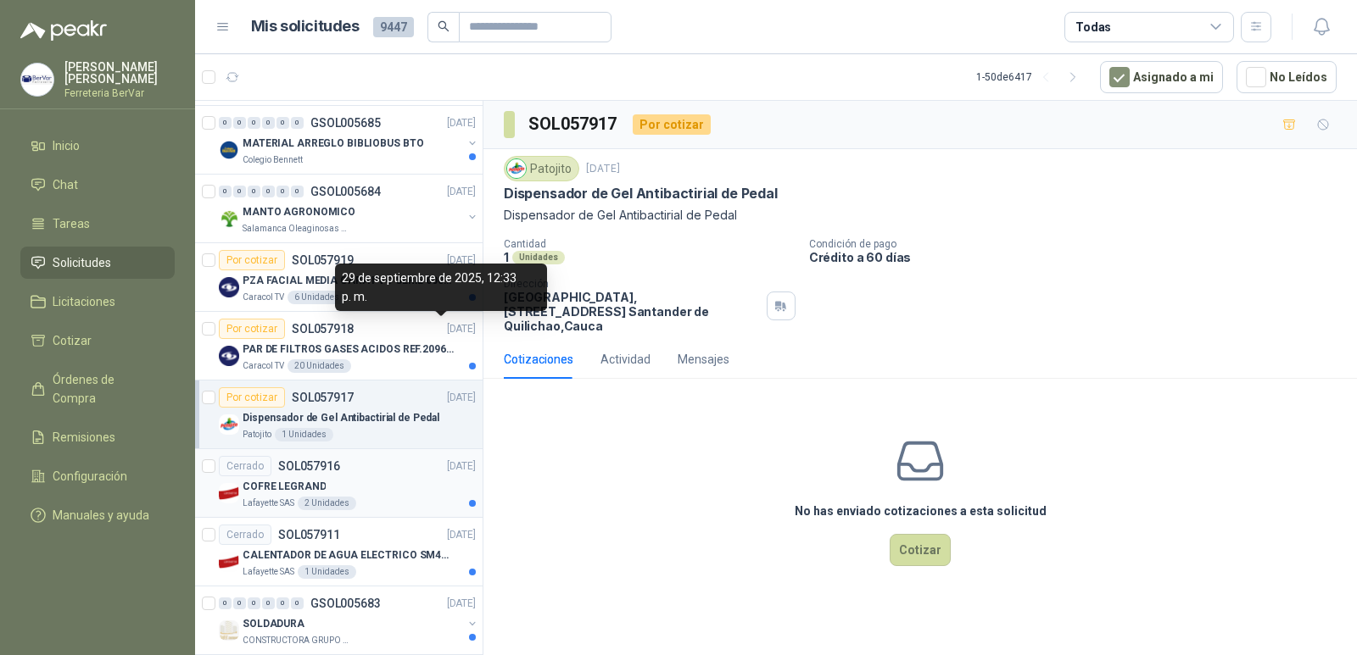
click at [377, 503] on div "Lafayette SAS 2 Unidades" at bounding box center [359, 504] width 233 height 14
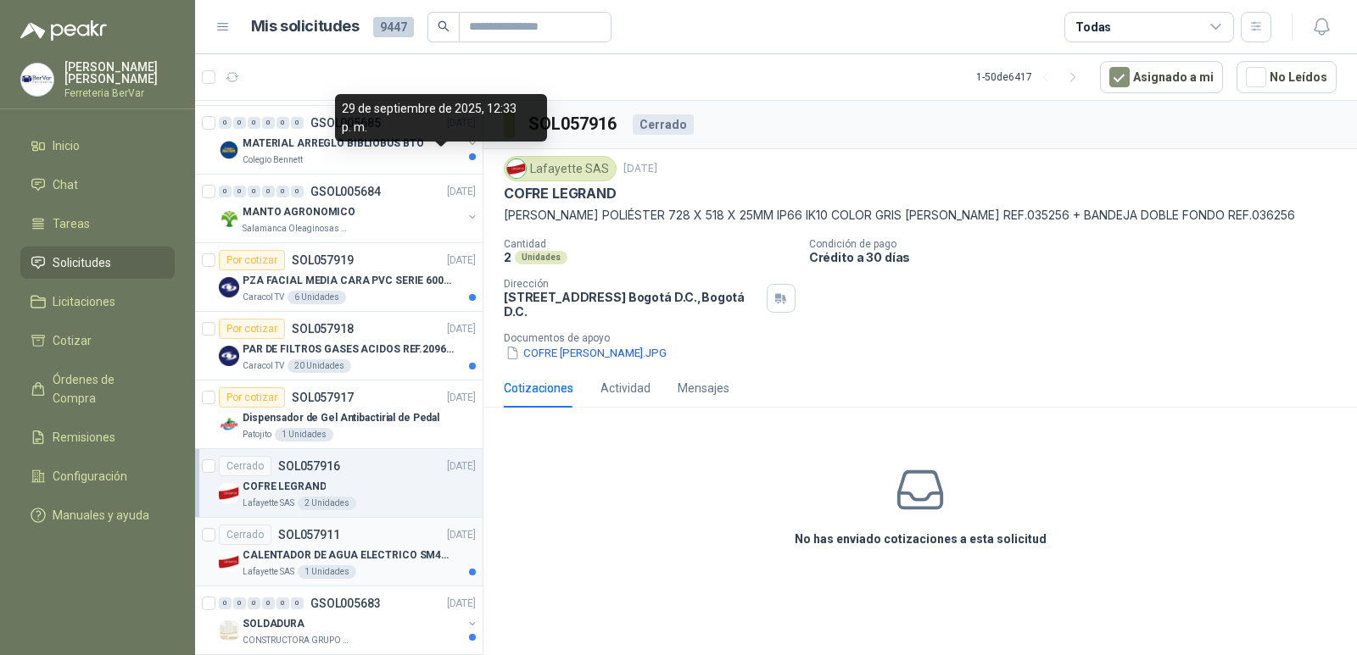
scroll to position [1950, 0]
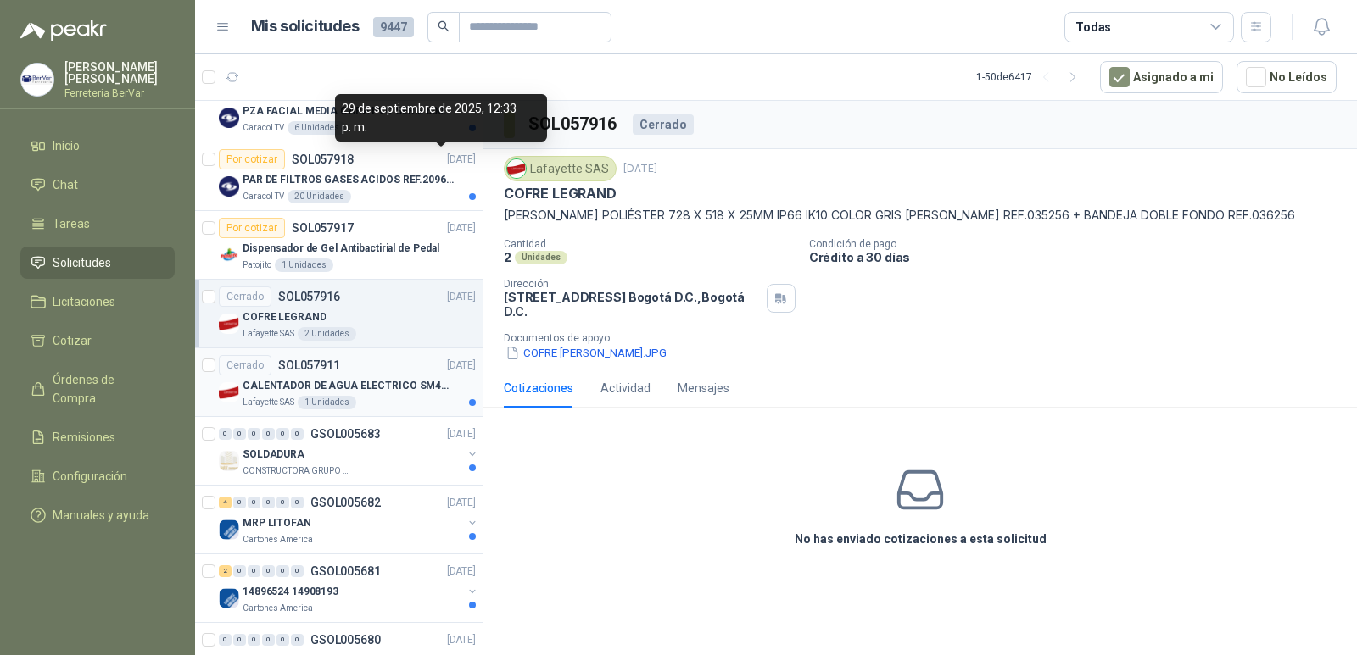
click at [432, 400] on div "Lafayette SAS 1 Unidades" at bounding box center [359, 403] width 233 height 14
